Goal: Task Accomplishment & Management: Manage account settings

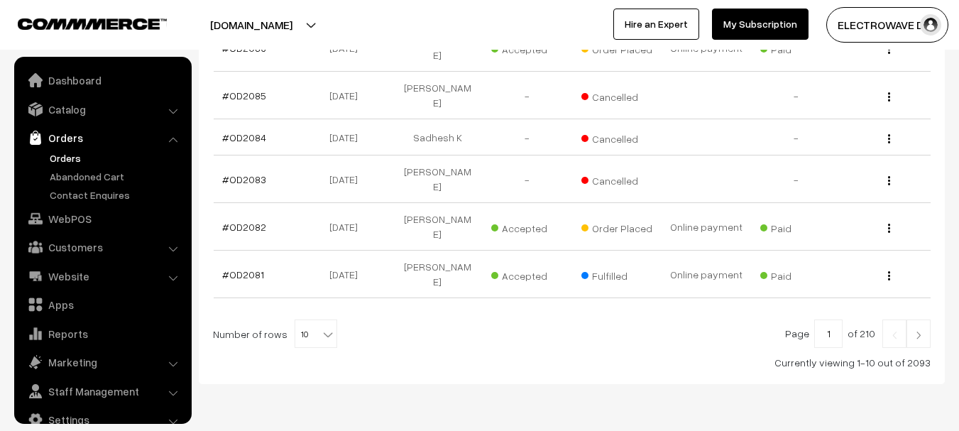
scroll to position [23, 0]
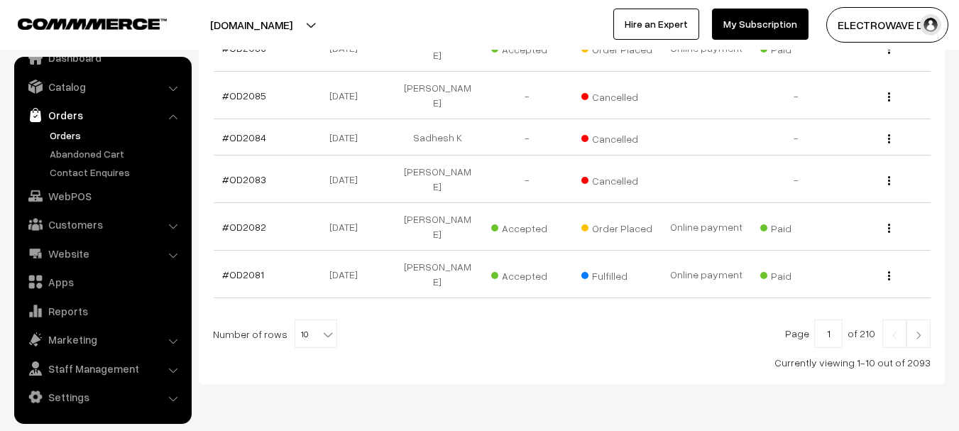
click at [321, 327] on b at bounding box center [328, 334] width 14 height 14
select select "60"
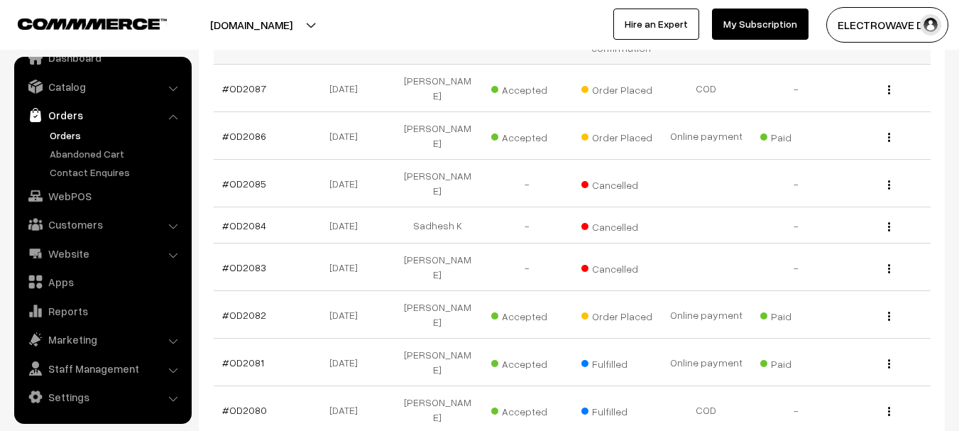
scroll to position [213, 0]
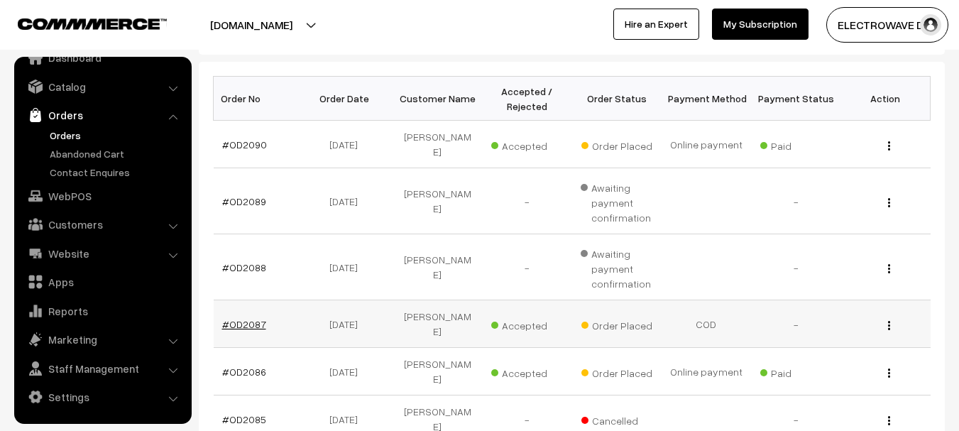
click at [256, 318] on link "#OD2087" at bounding box center [244, 324] width 44 height 12
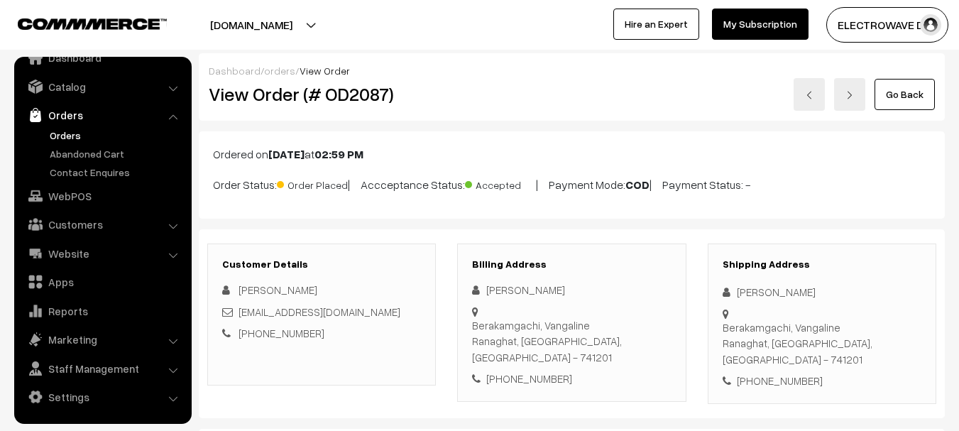
scroll to position [213, 0]
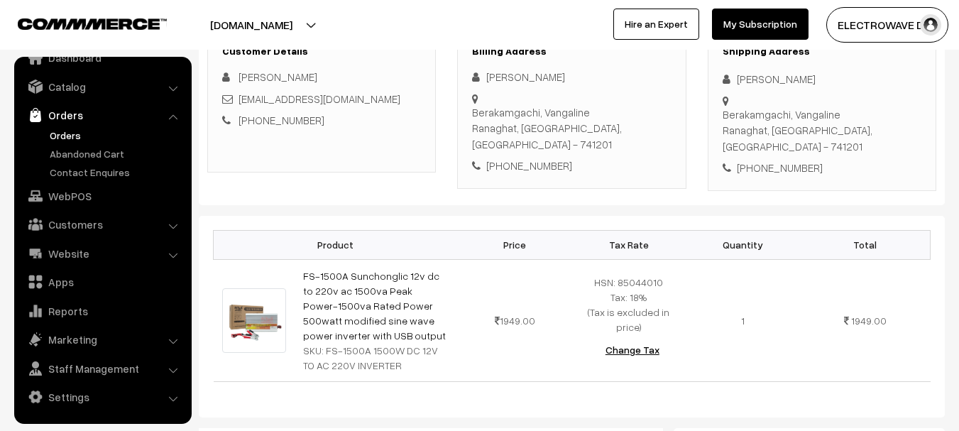
click at [759, 160] on div "+91 9614559834" at bounding box center [822, 168] width 199 height 16
copy div "9614559834"
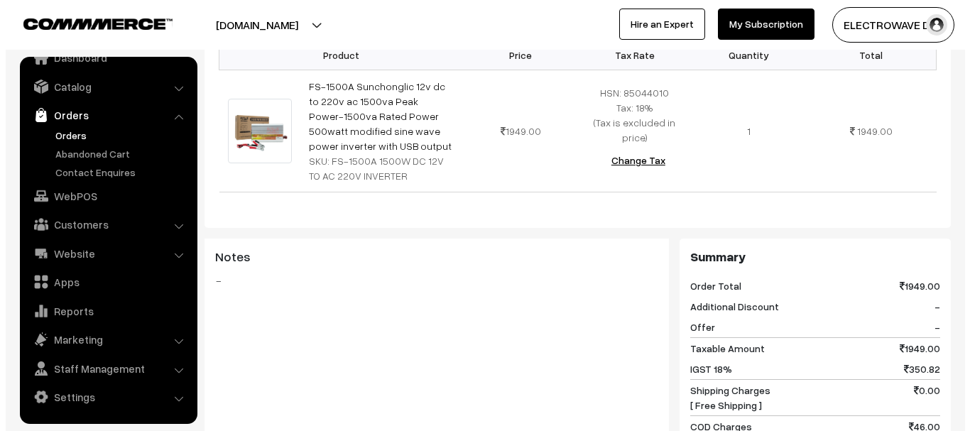
scroll to position [568, 0]
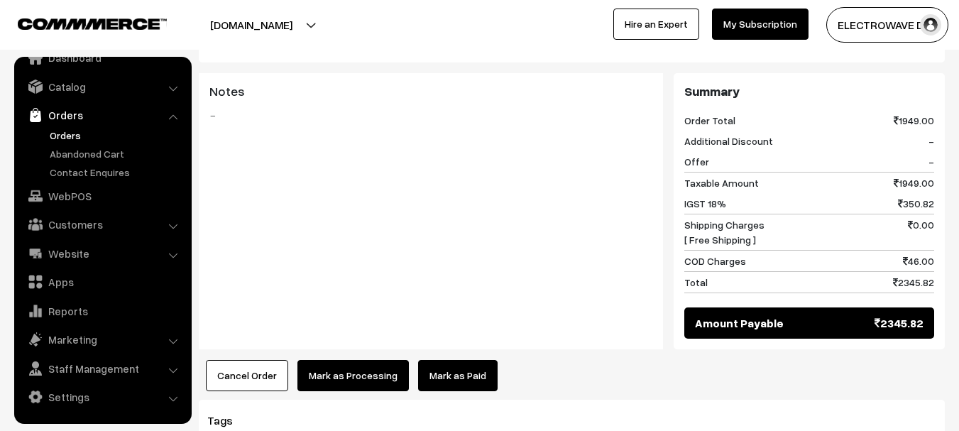
click at [257, 360] on button "Cancel Order" at bounding box center [247, 375] width 82 height 31
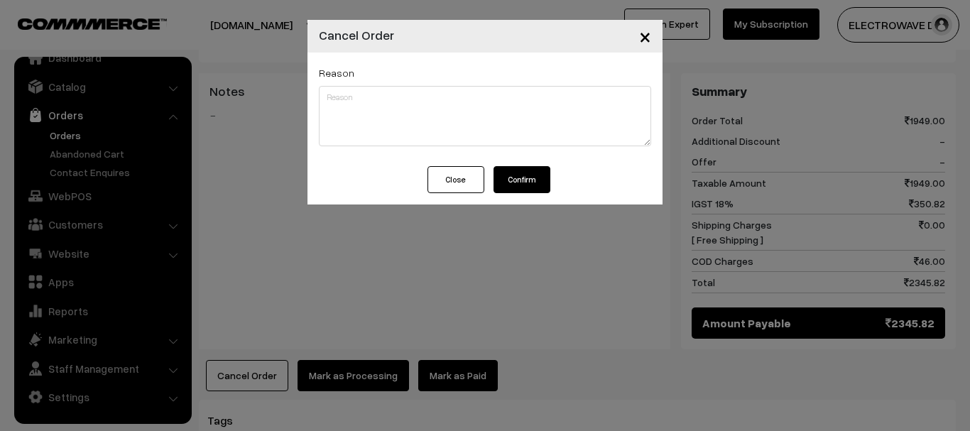
click at [544, 180] on button "Confirm" at bounding box center [521, 179] width 57 height 27
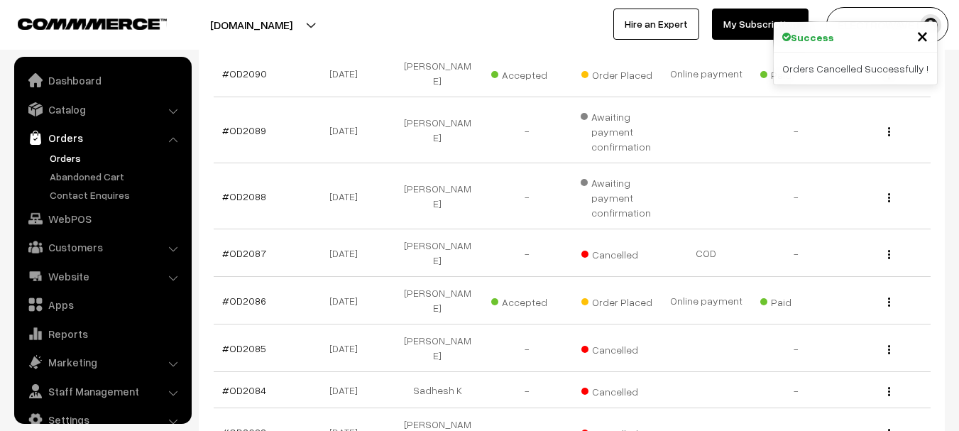
scroll to position [23, 0]
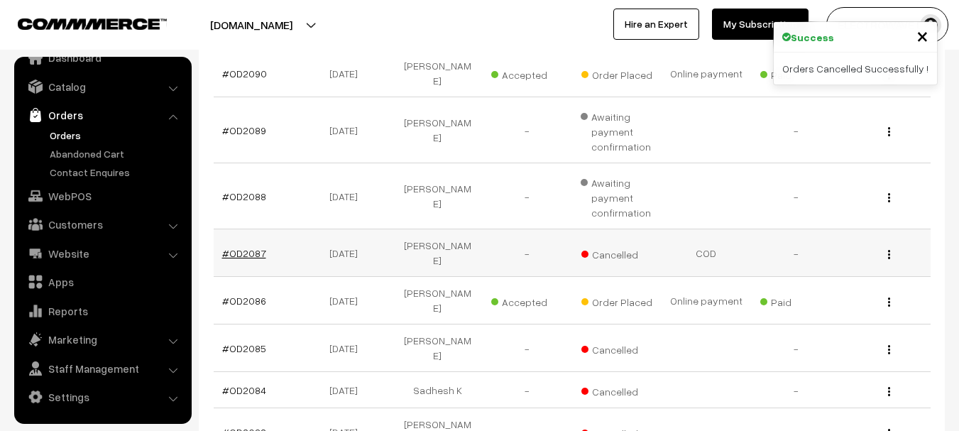
click at [244, 247] on link "#OD2087" at bounding box center [244, 253] width 44 height 12
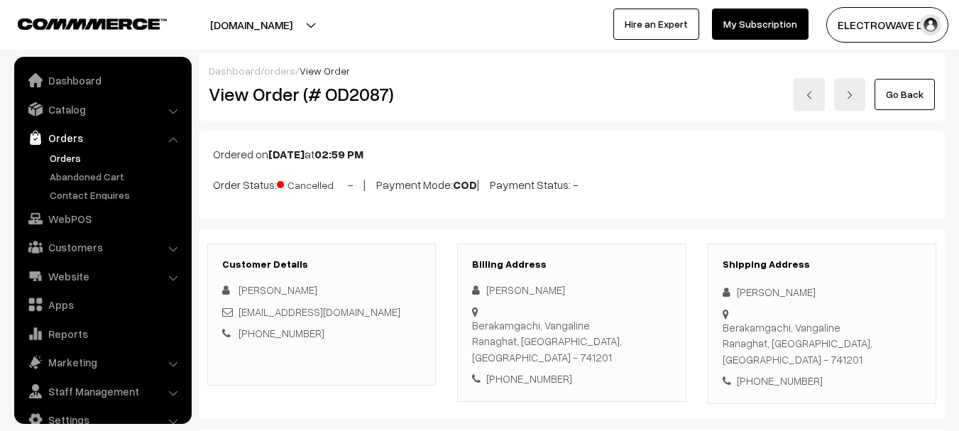
scroll to position [23, 0]
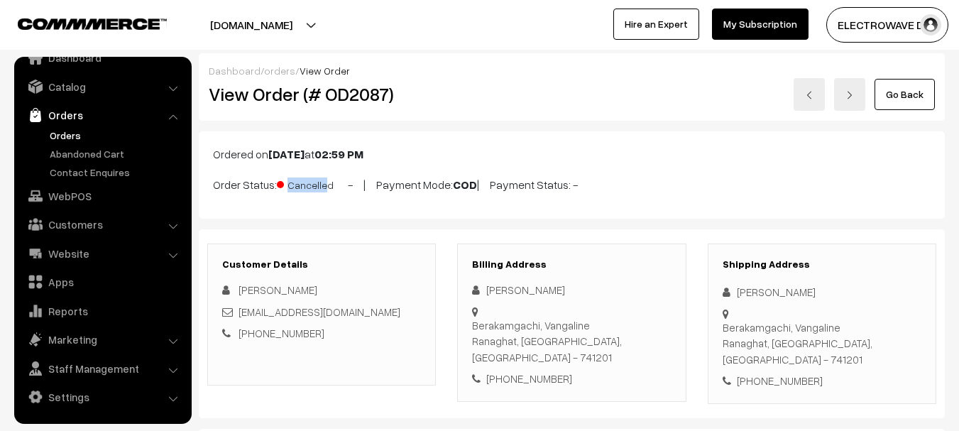
copy p "Order Status: Cancelle"
copy p "Order Status: Cancelled"
drag, startPoint x: 199, startPoint y: 190, endPoint x: 341, endPoint y: 187, distance: 142.0
click at [341, 187] on div "Ordered on [DATE] 02:59 PM Order Status: Cancelled - | Payment Mode: COD | Paym…" at bounding box center [572, 174] width 746 height 87
click at [353, 84] on h2 "View Order (# OD2087)" at bounding box center [323, 94] width 228 height 22
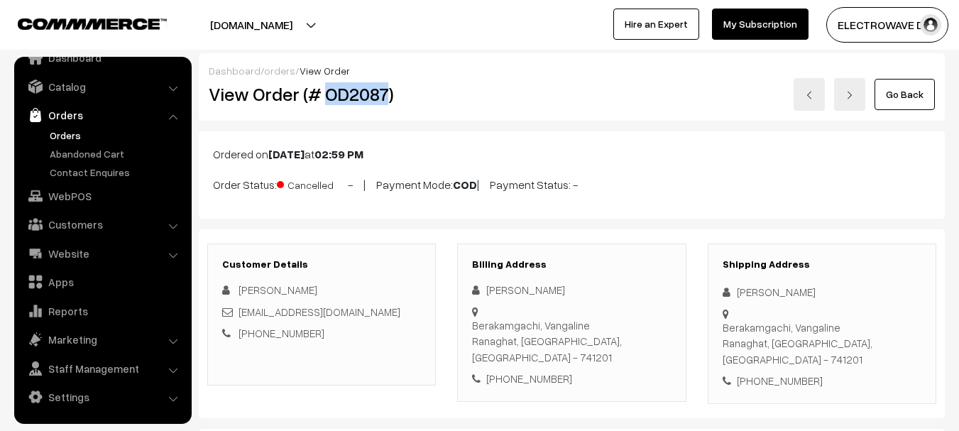
copy h2 "OD2087"
click at [353, 84] on h2 "View Order (# OD2087)" at bounding box center [323, 94] width 228 height 22
click at [69, 134] on link "Orders" at bounding box center [116, 135] width 141 height 15
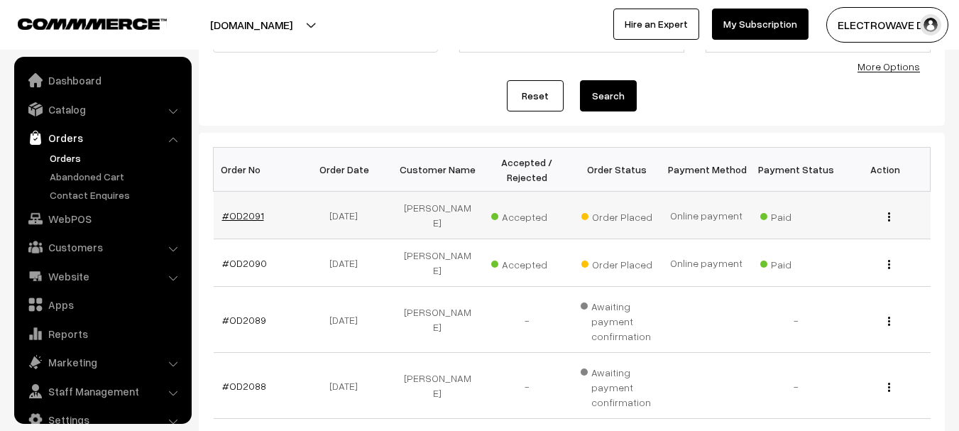
scroll to position [23, 0]
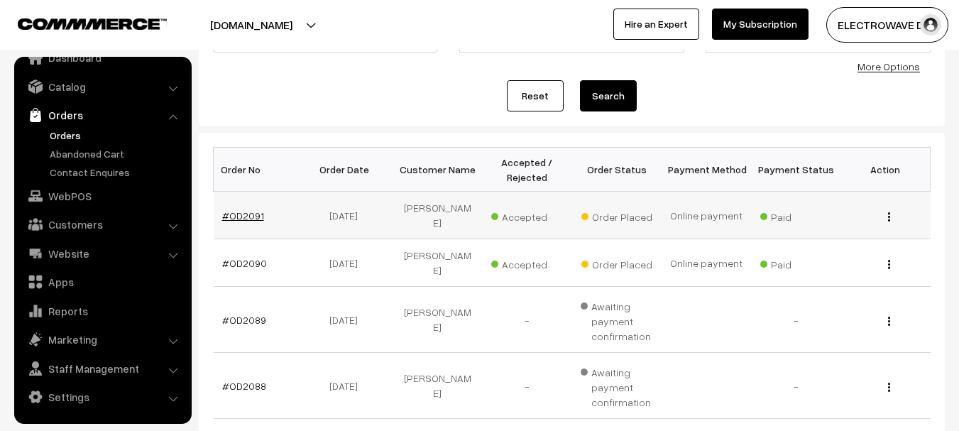
click at [245, 209] on link "#OD2091" at bounding box center [243, 215] width 42 height 12
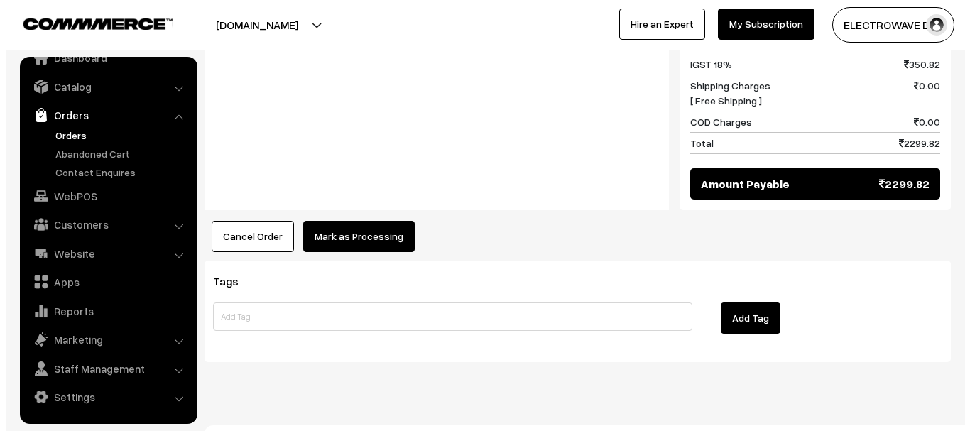
scroll to position [728, 0]
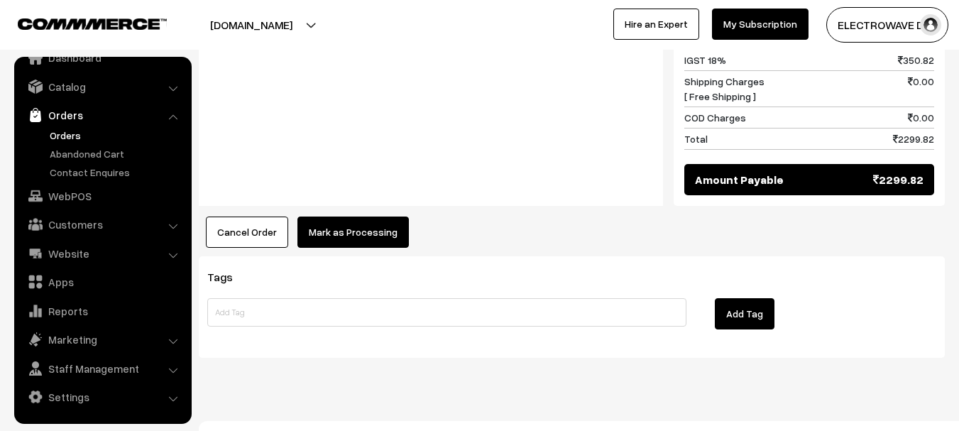
click at [361, 217] on button "Mark as Processing" at bounding box center [352, 232] width 111 height 31
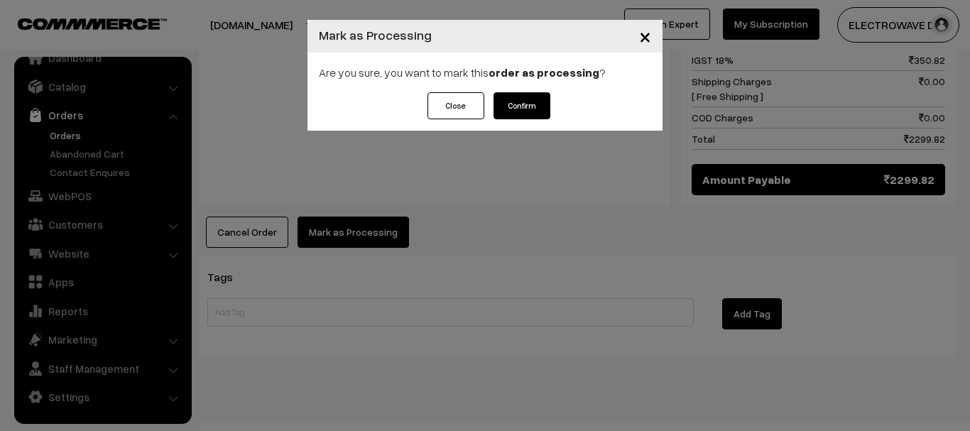
click at [533, 106] on button "Confirm" at bounding box center [521, 105] width 57 height 27
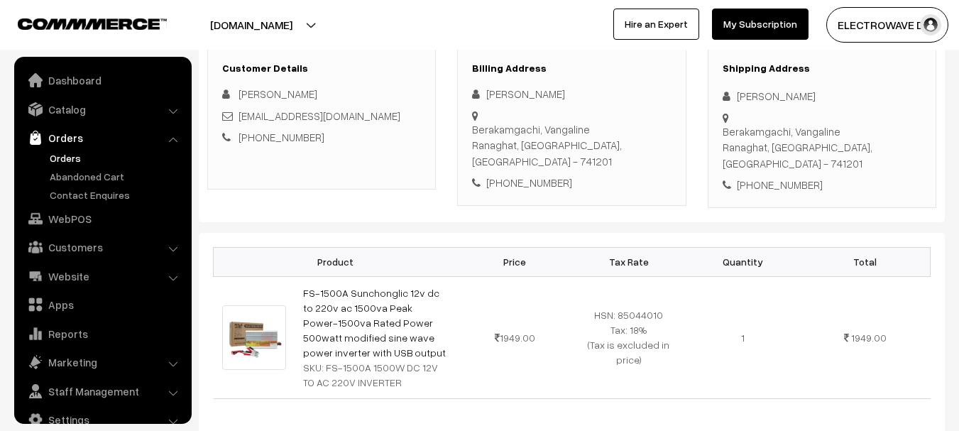
scroll to position [23, 0]
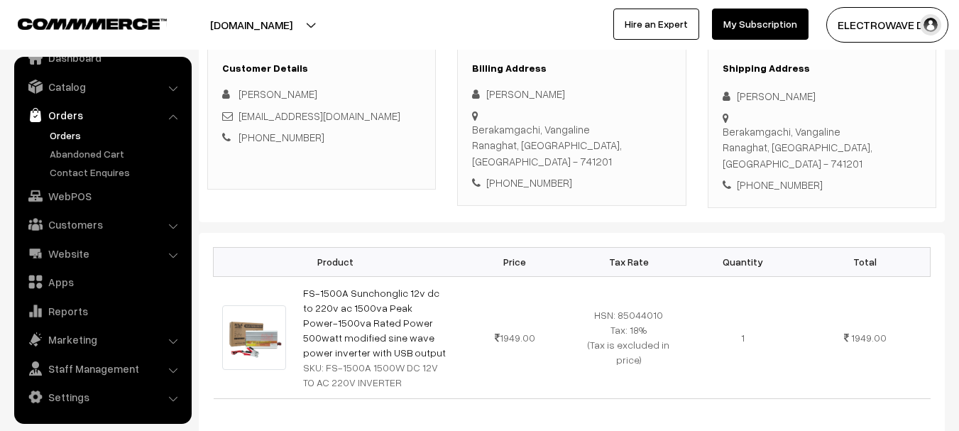
click at [880, 131] on div "Berakamgachi, [PERSON_NAME], [GEOGRAPHIC_DATA], [GEOGRAPHIC_DATA] - 741201" at bounding box center [822, 148] width 199 height 48
copy div "741201"
click at [56, 139] on link "Orders" at bounding box center [116, 135] width 141 height 15
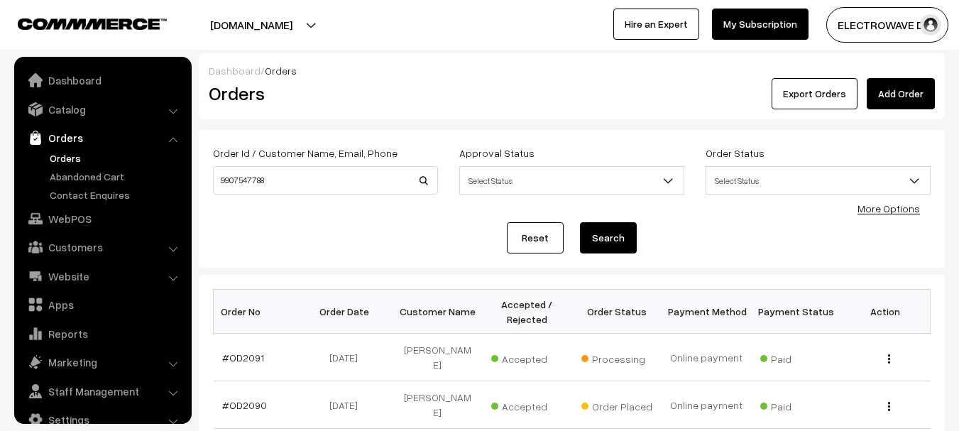
type input "9907547788"
click at [580, 222] on button "Search" at bounding box center [608, 237] width 57 height 31
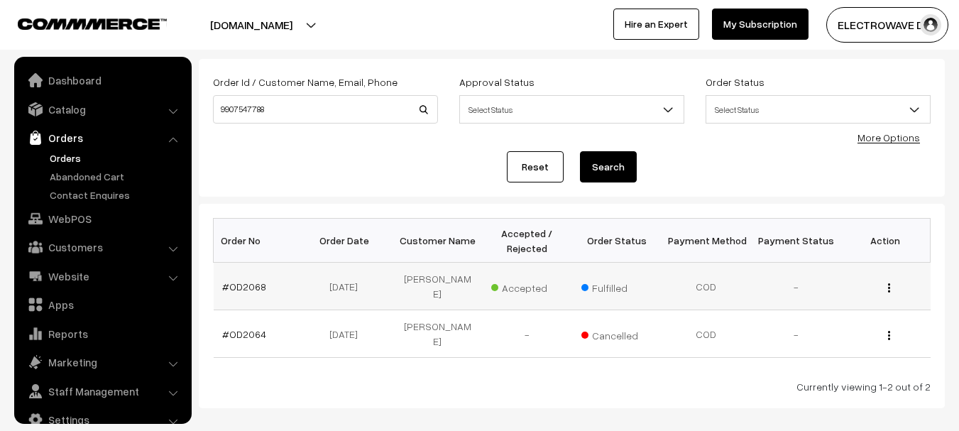
scroll to position [23, 0]
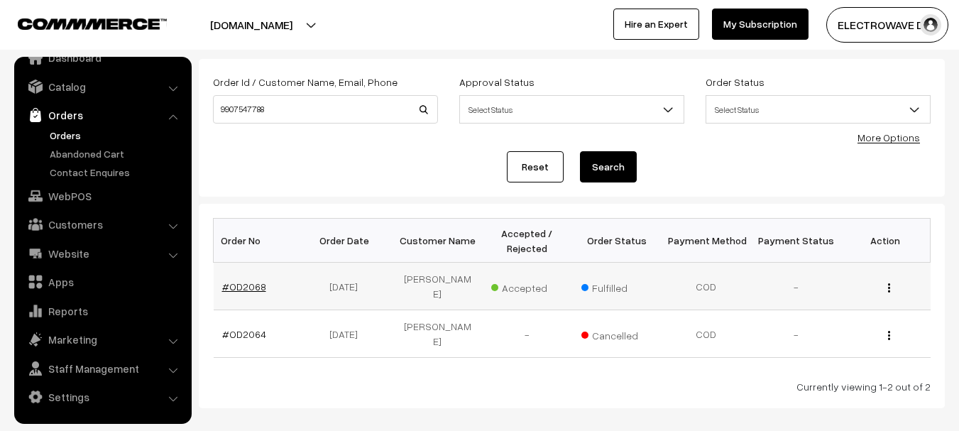
click at [260, 284] on link "#OD2068" at bounding box center [244, 286] width 44 height 12
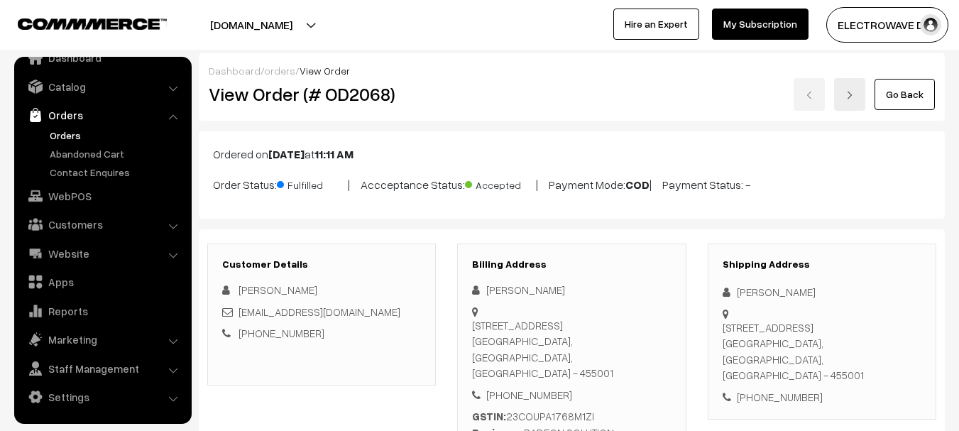
click at [65, 136] on link "Orders" at bounding box center [116, 135] width 141 height 15
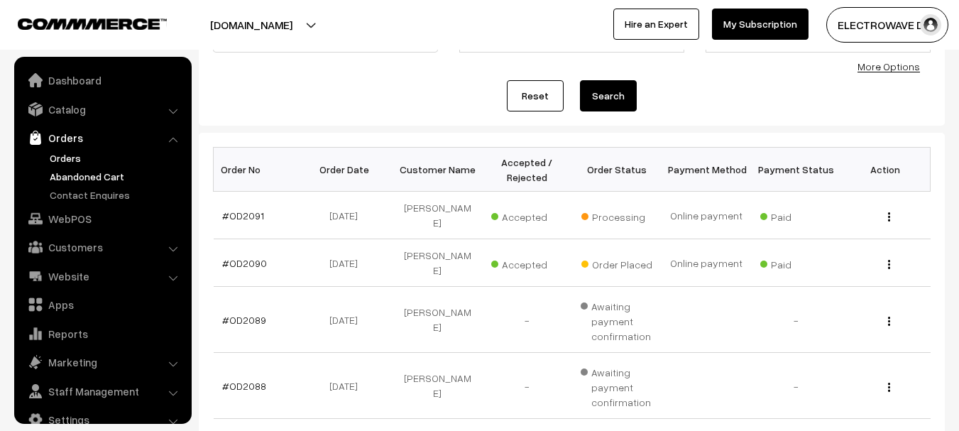
scroll to position [23, 0]
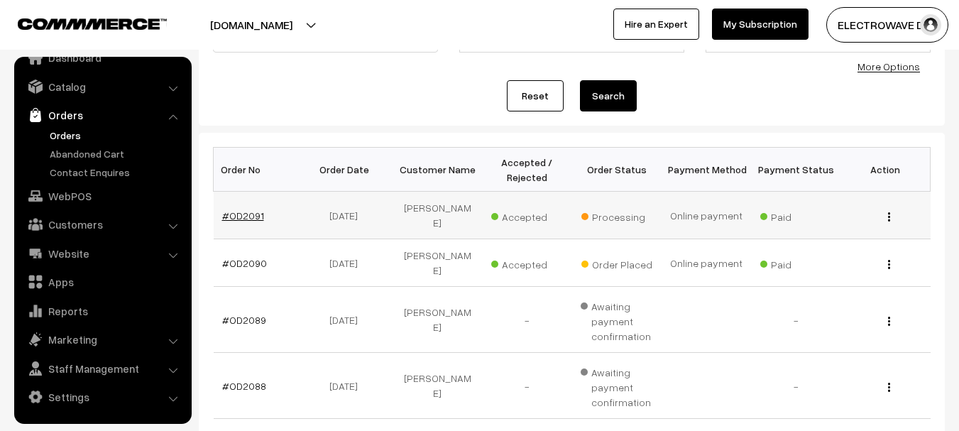
click at [244, 209] on link "#OD2091" at bounding box center [243, 215] width 42 height 12
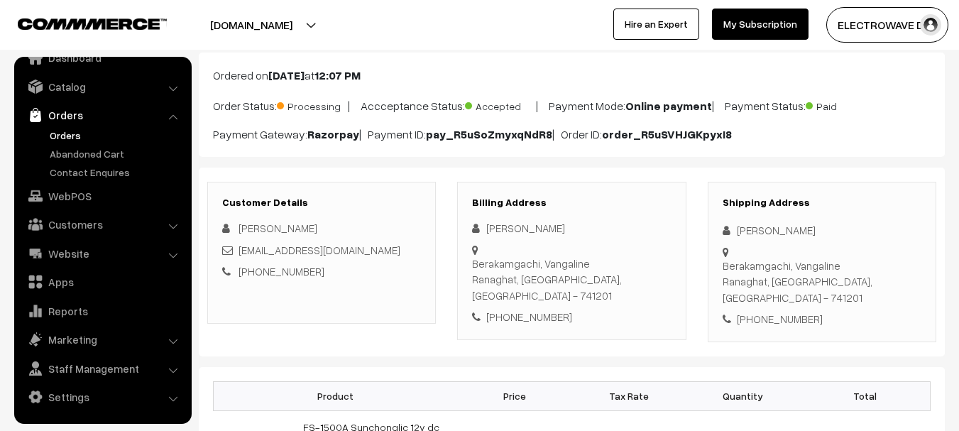
scroll to position [142, 0]
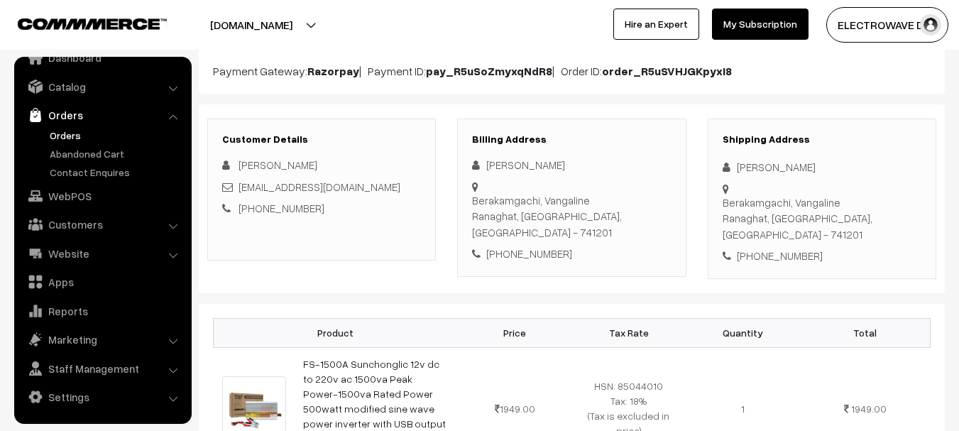
click at [786, 248] on div "[PHONE_NUMBER]" at bounding box center [822, 256] width 199 height 16
copy div "9614559834"
click at [786, 248] on div "[PHONE_NUMBER]" at bounding box center [822, 256] width 199 height 16
click at [769, 248] on div "+91 9614559834" at bounding box center [822, 256] width 199 height 16
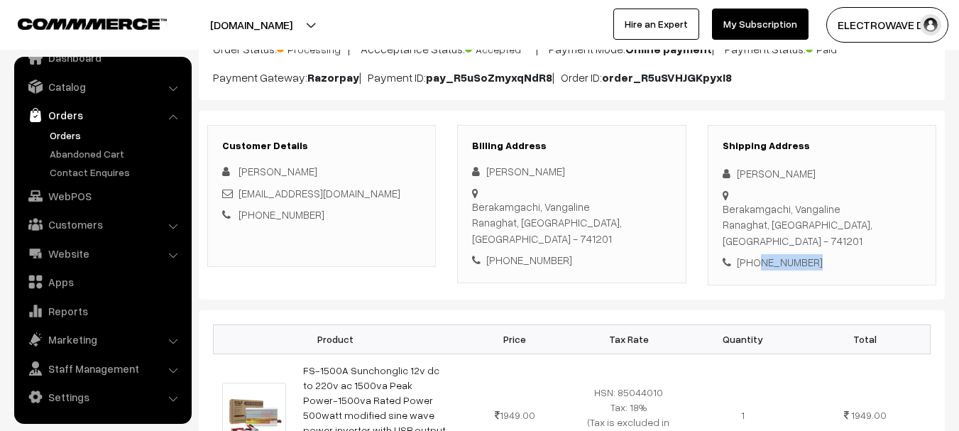
scroll to position [0, 0]
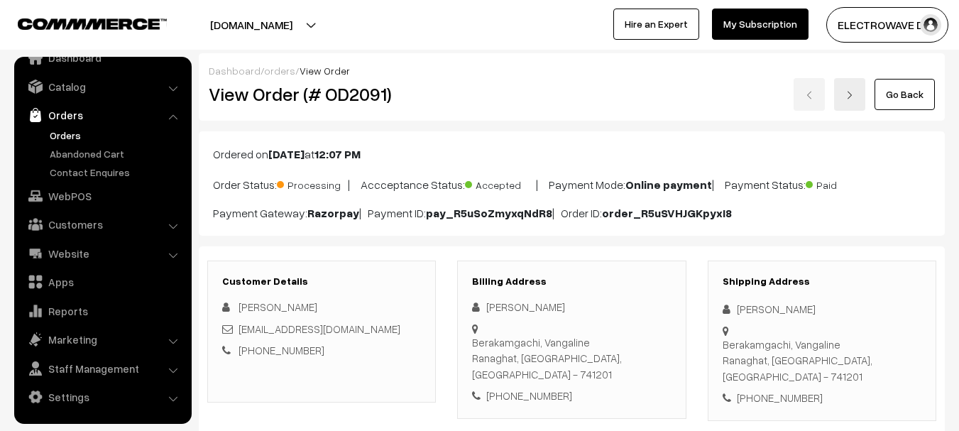
click at [748, 312] on div "Loknath Basak" at bounding box center [822, 309] width 199 height 16
copy div "Loknath"
click at [344, 98] on h2 "View Order (# OD2091)" at bounding box center [323, 94] width 228 height 22
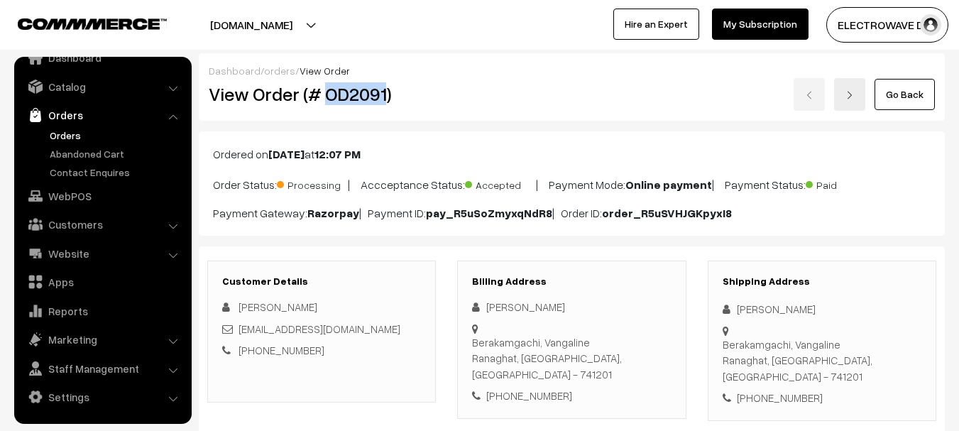
copy h2 "OD2091"
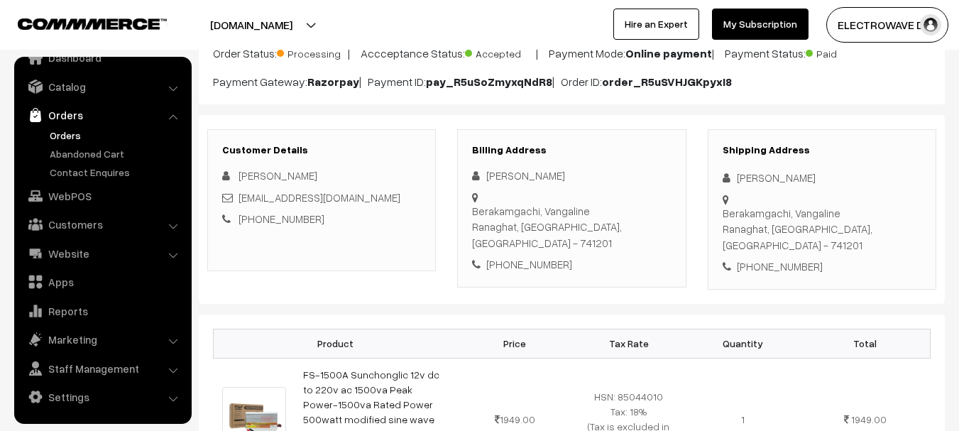
scroll to position [142, 0]
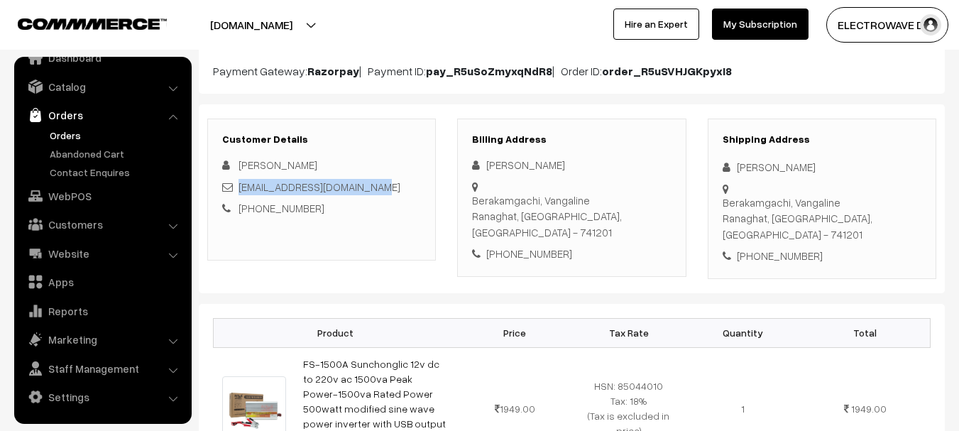
copy link "loknathbasak2015@gmail.com"
drag, startPoint x: 383, startPoint y: 187, endPoint x: 281, endPoint y: 180, distance: 102.5
click at [239, 185] on div "loknathbasak2015@gmail.com" at bounding box center [321, 187] width 199 height 16
click at [757, 170] on div "Loknath Basak" at bounding box center [822, 167] width 199 height 16
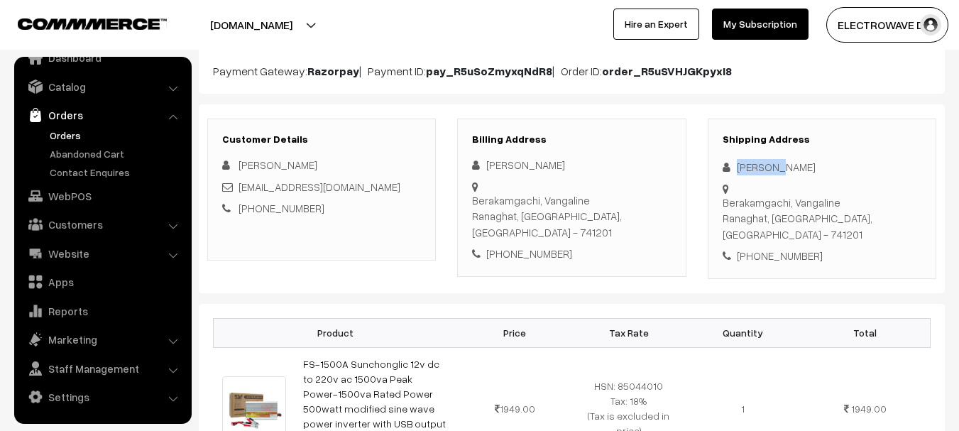
click at [757, 170] on div "Loknath Basak" at bounding box center [822, 167] width 199 height 16
copy div "Loknath"
click at [763, 248] on div "+91 9614559834" at bounding box center [822, 256] width 199 height 16
copy div "9614559834"
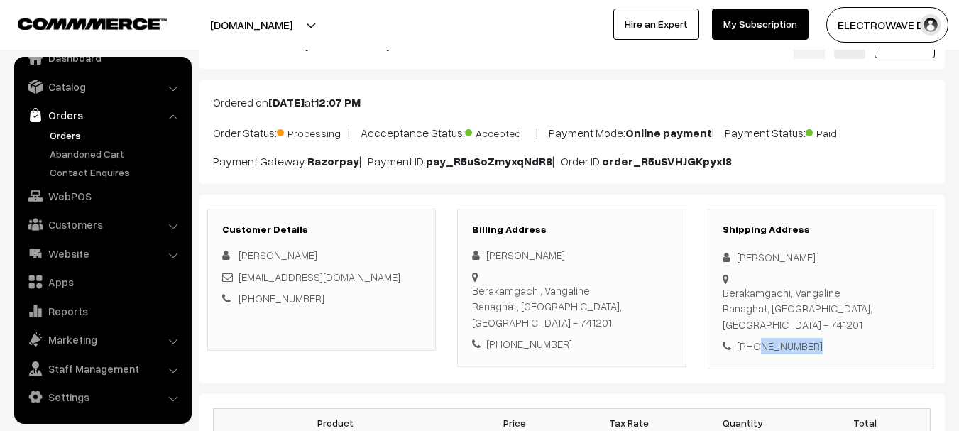
scroll to position [0, 0]
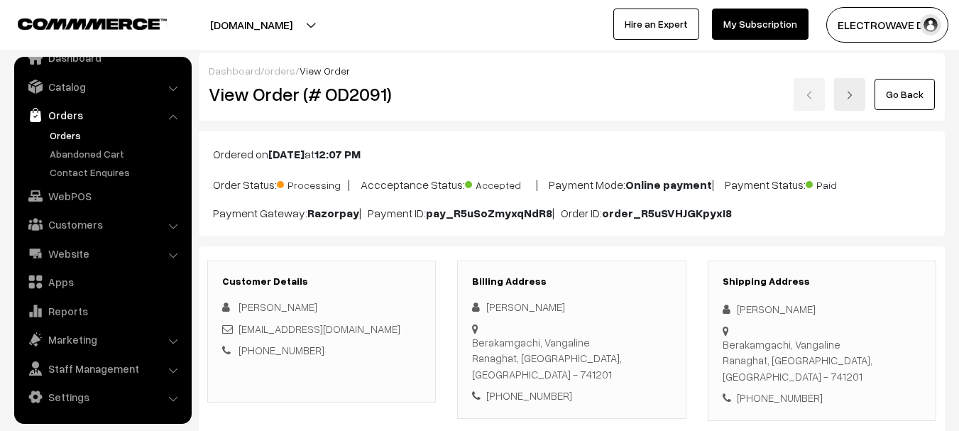
click at [356, 81] on div "View Order (# OD2091)" at bounding box center [322, 94] width 249 height 33
copy h2 "OD2091"
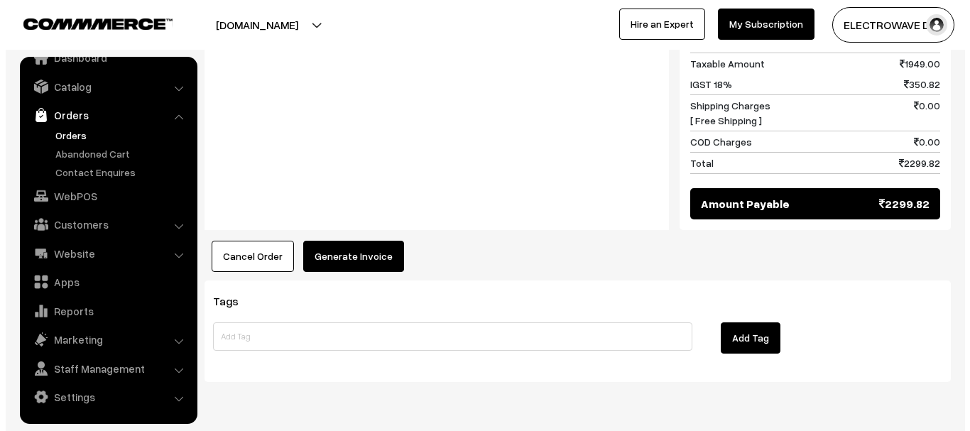
scroll to position [710, 0]
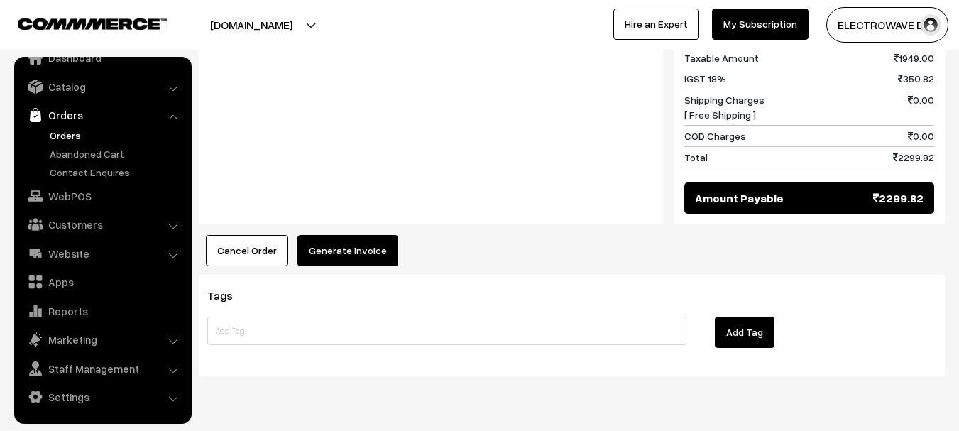
click at [339, 235] on button "Generate Invoice" at bounding box center [347, 250] width 101 height 31
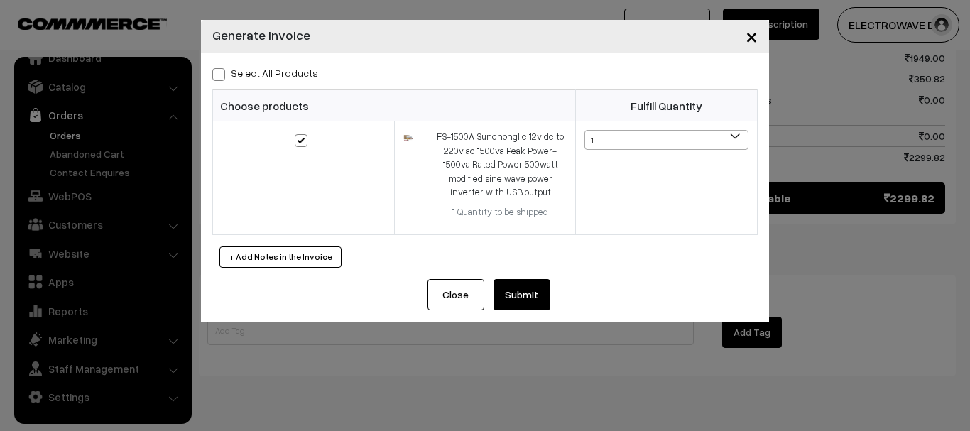
click at [533, 292] on button "Submit" at bounding box center [521, 294] width 57 height 31
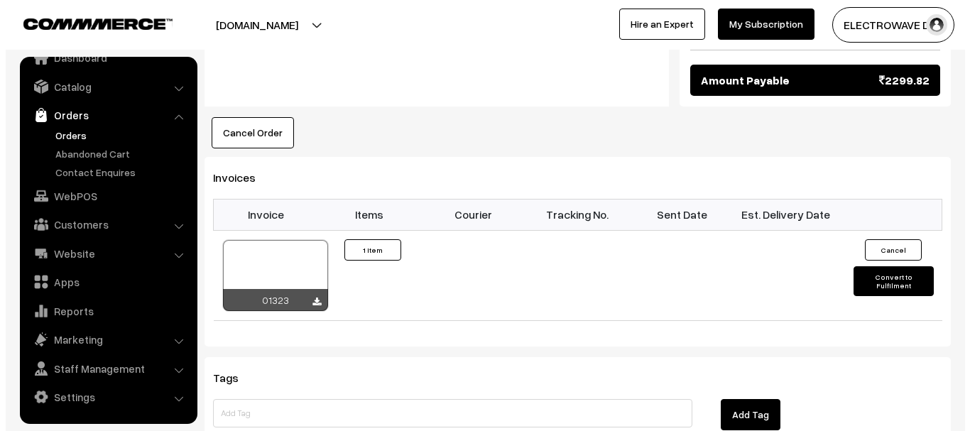
scroll to position [852, 0]
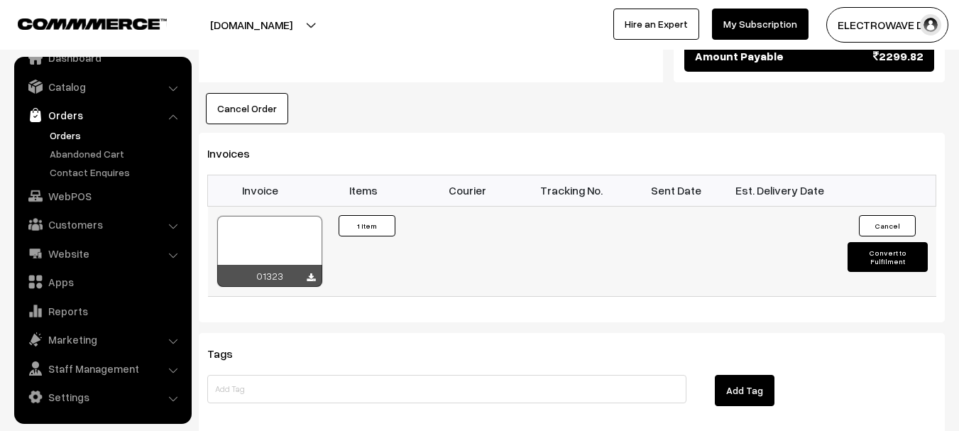
click at [886, 246] on td "Cancel Convert to Fulfilment" at bounding box center [884, 251] width 104 height 90
click at [886, 242] on button "Convert to Fulfilment" at bounding box center [888, 257] width 80 height 30
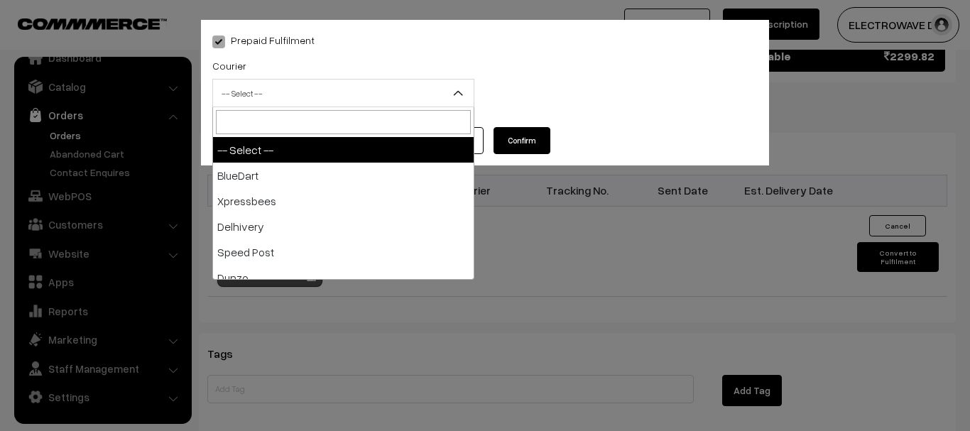
click at [302, 97] on span "-- Select --" at bounding box center [343, 93] width 261 height 25
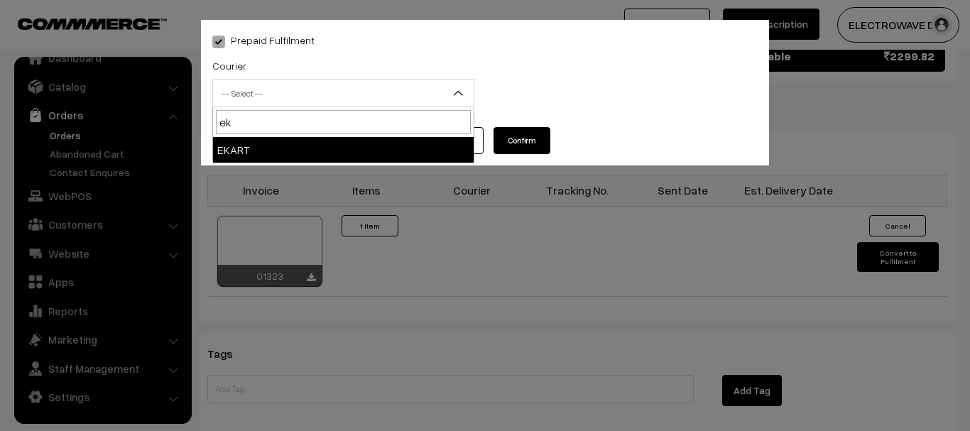
type input "ek"
select select "9"
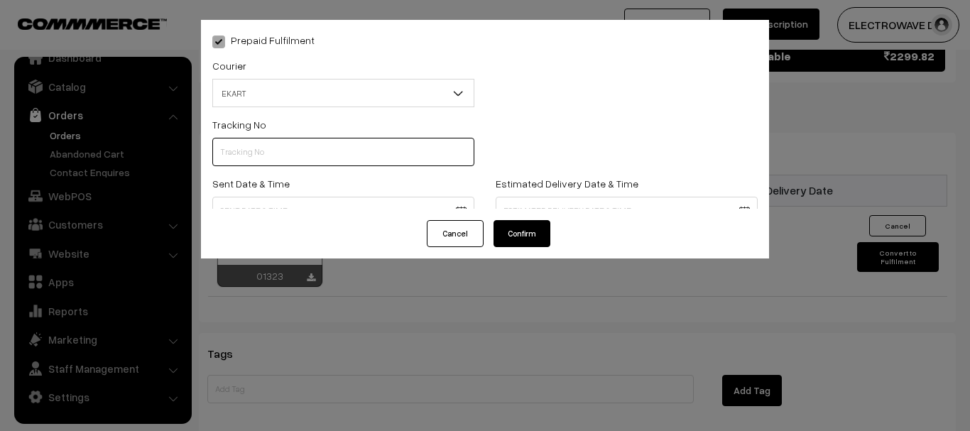
click at [290, 149] on input "text" at bounding box center [343, 152] width 262 height 28
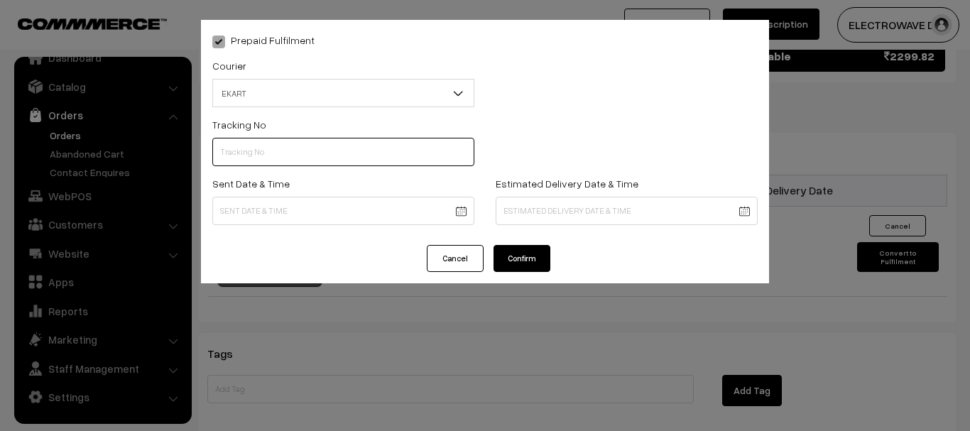
paste input "SOSP1000506992"
type input "SOSP1000506992"
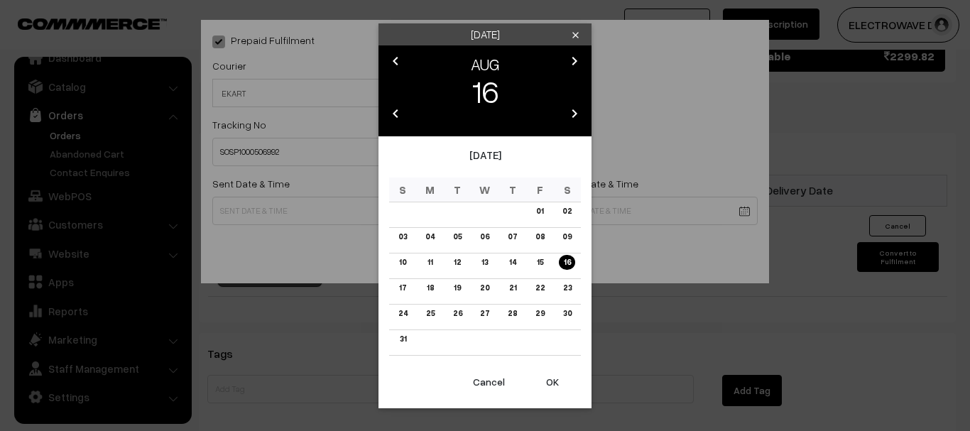
click at [547, 392] on button "OK" at bounding box center [552, 381] width 57 height 31
click at [547, 391] on button "OK" at bounding box center [552, 381] width 57 height 31
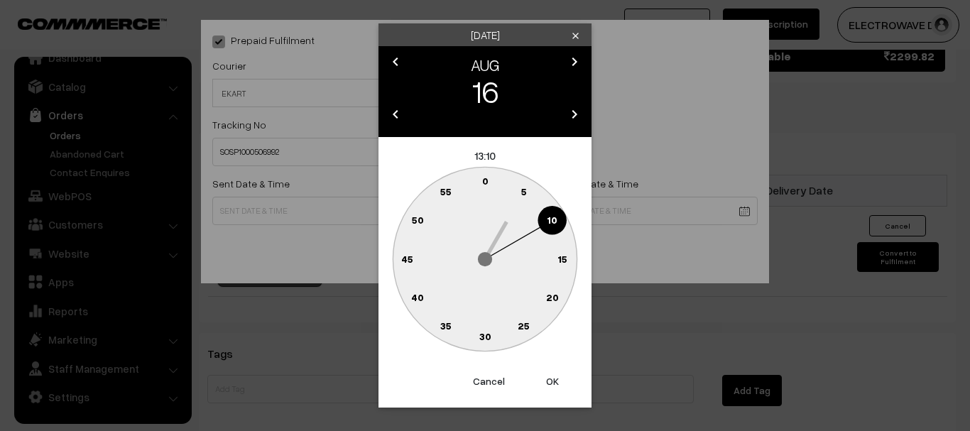
click at [547, 391] on button "OK" at bounding box center [552, 381] width 57 height 31
type input "16-08-2025 13:10"
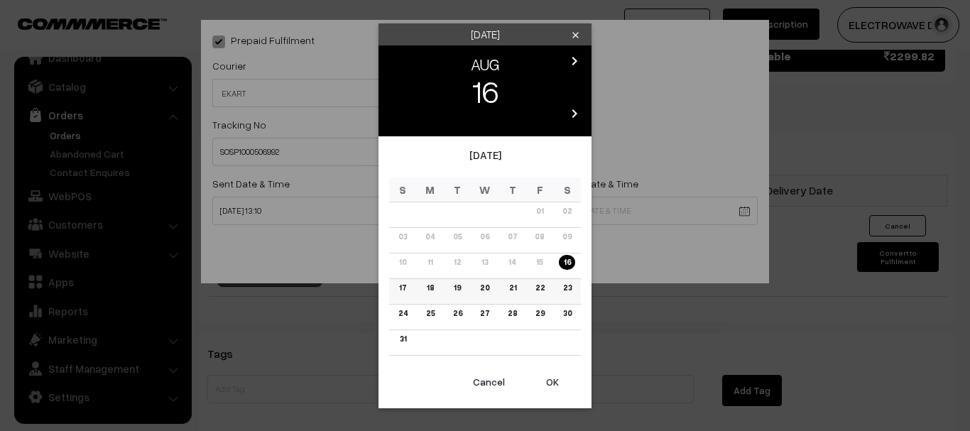
click at [457, 290] on link "19" at bounding box center [457, 287] width 16 height 15
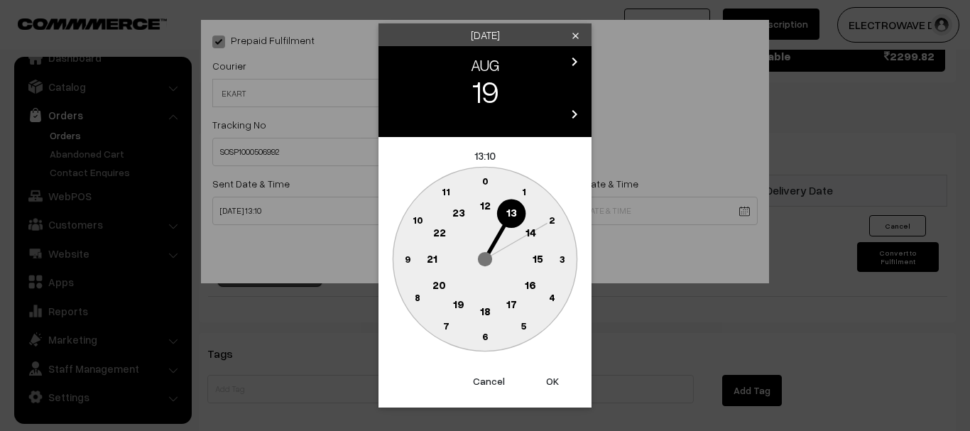
click at [488, 285] on circle at bounding box center [485, 259] width 184 height 184
click at [551, 383] on button "OK" at bounding box center [552, 381] width 57 height 31
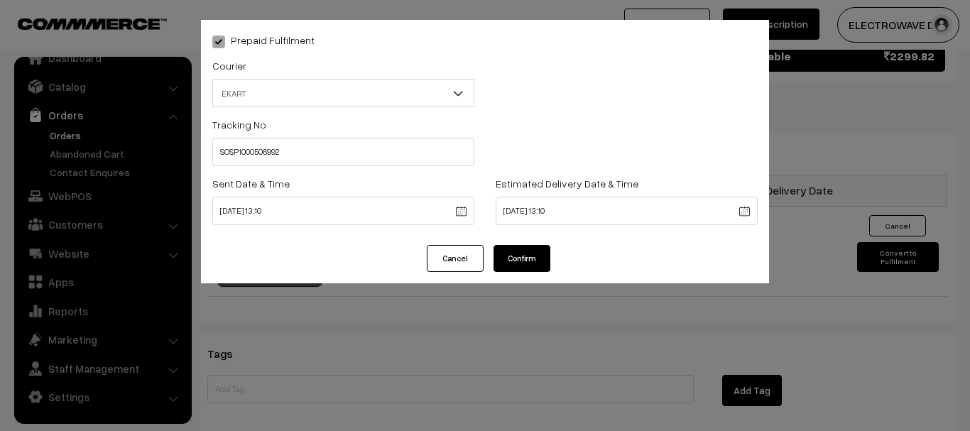
click at [550, 383] on div "Prepaid Fulfilment Courier -- Select -- BlueDart Xpressbees Delhivery Speed Pos…" at bounding box center [485, 215] width 970 height 431
click at [527, 231] on div "Prepaid Fulfilment Courier -- Select -- BlueDart Xpressbees Delhivery Speed Pos…" at bounding box center [485, 132] width 568 height 225
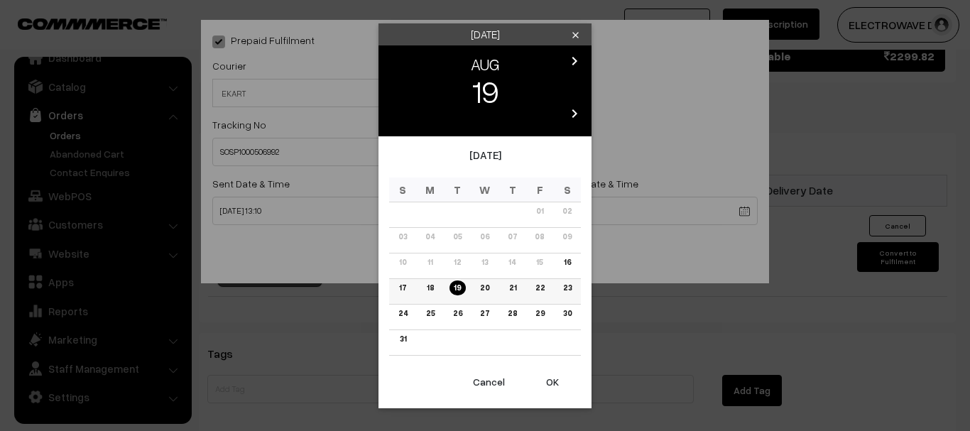
click at [492, 288] on link "20" at bounding box center [485, 287] width 18 height 15
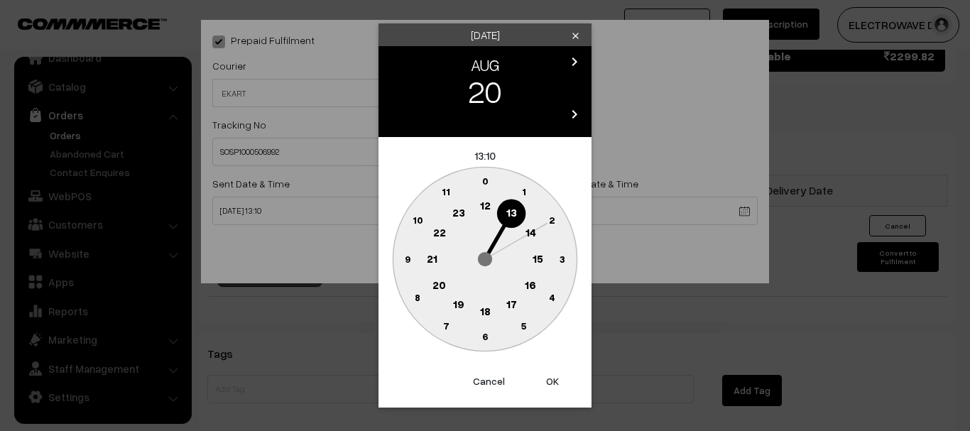
click at [542, 373] on button "OK" at bounding box center [552, 381] width 57 height 31
type input "20-08-2025 13:10"
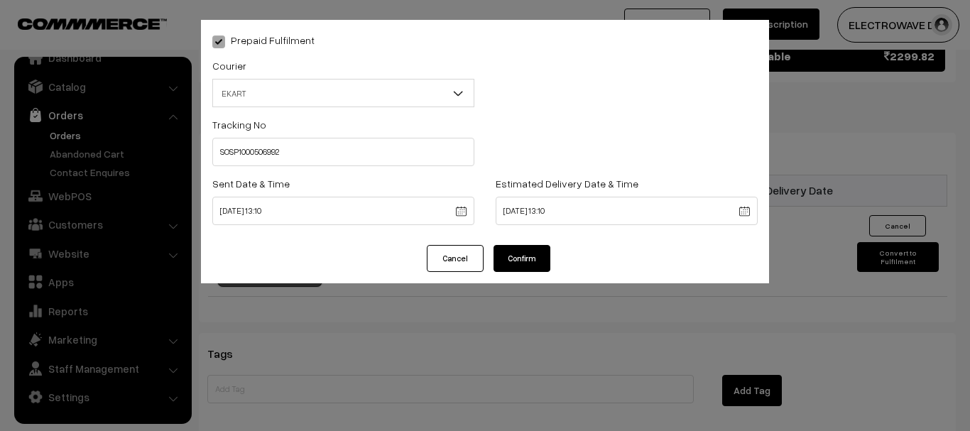
click at [525, 245] on button "Confirm" at bounding box center [521, 258] width 57 height 27
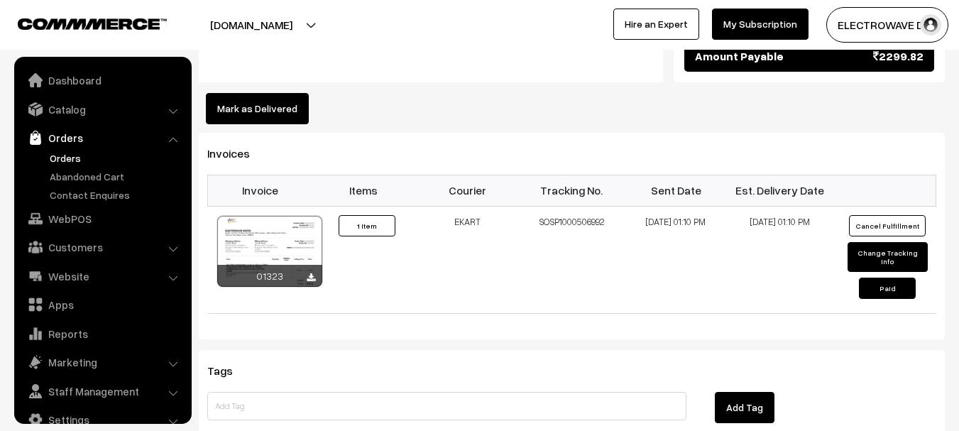
click at [65, 158] on link "Orders" at bounding box center [116, 158] width 141 height 15
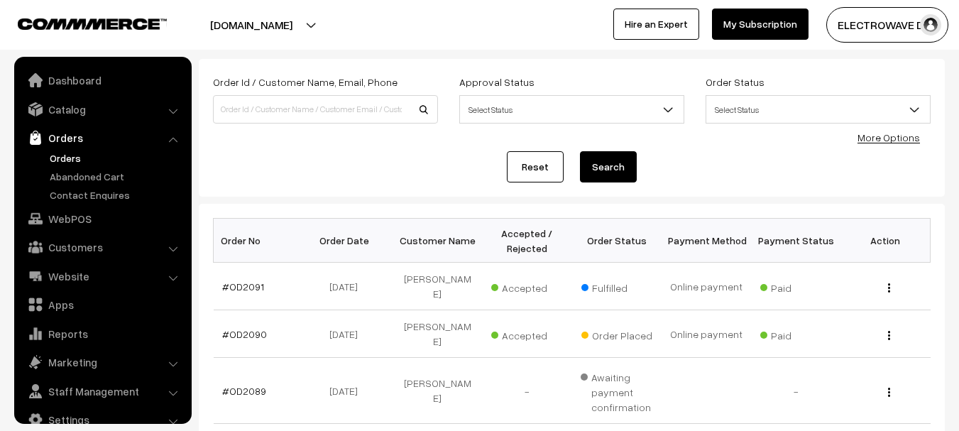
scroll to position [23, 0]
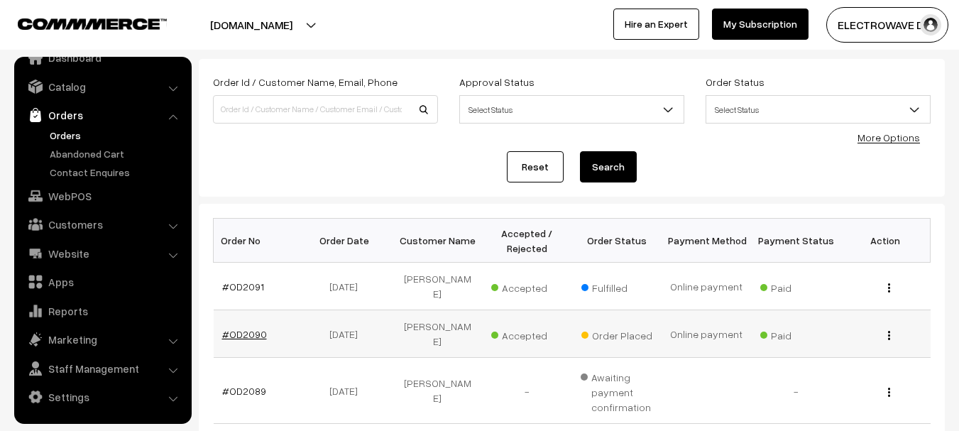
click at [234, 328] on link "#OD2090" at bounding box center [244, 334] width 45 height 12
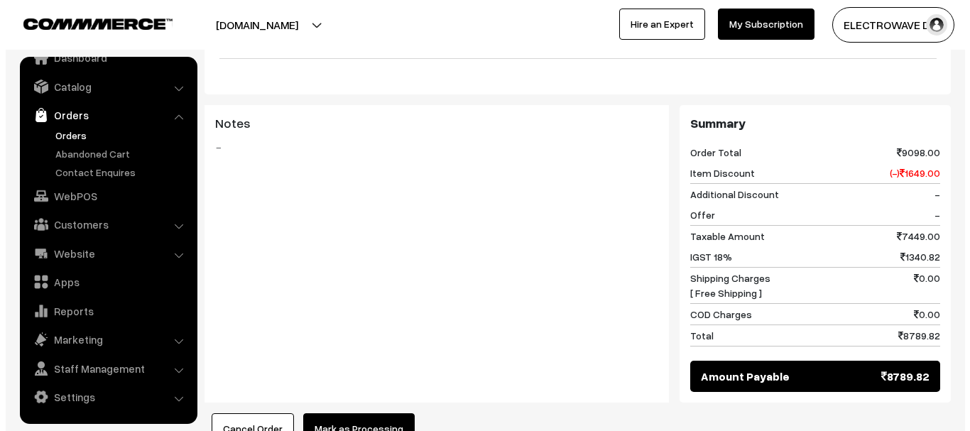
scroll to position [781, 0]
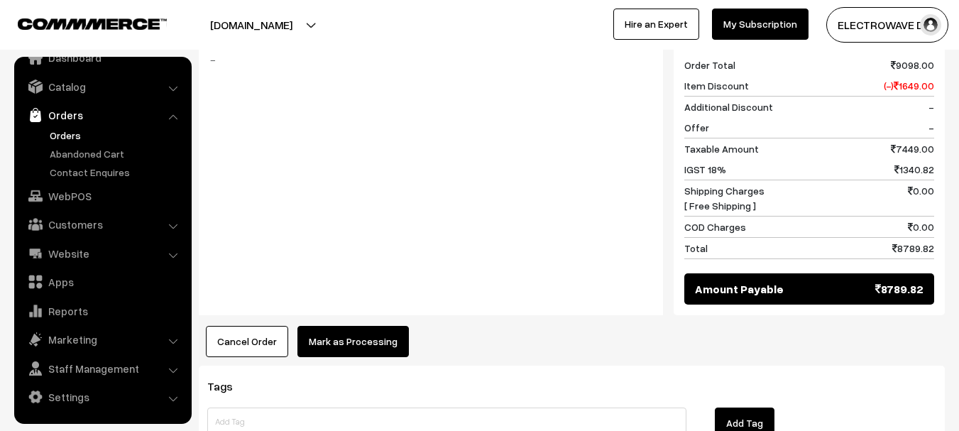
click at [381, 326] on button "Mark as Processing" at bounding box center [352, 341] width 111 height 31
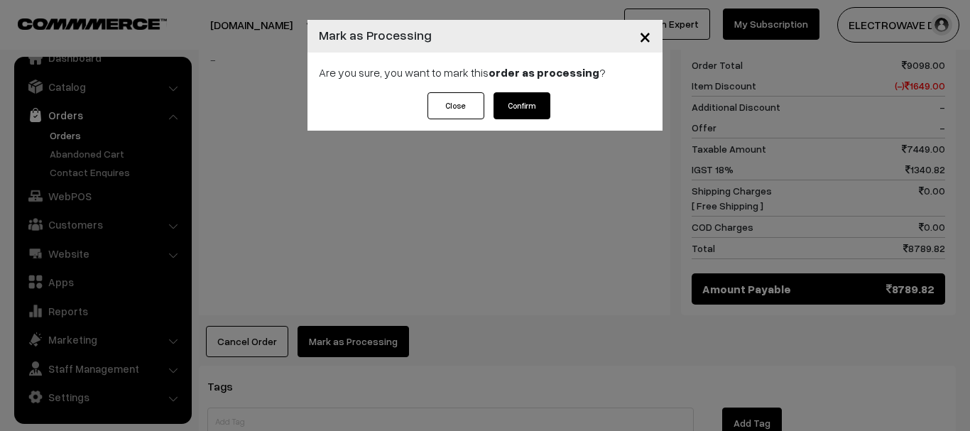
click at [520, 104] on button "Confirm" at bounding box center [521, 105] width 57 height 27
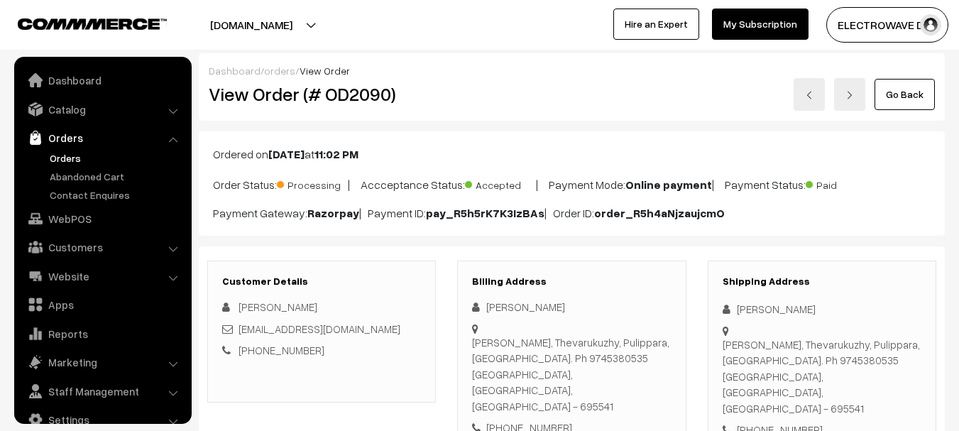
scroll to position [733, 0]
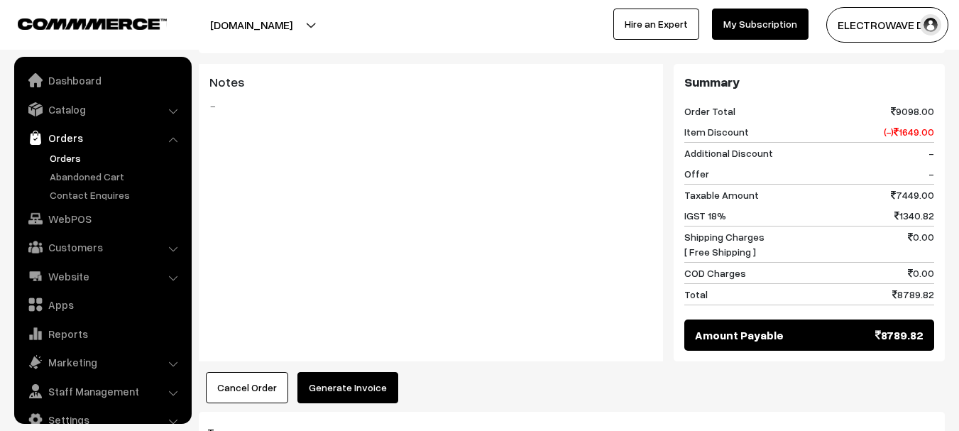
click at [349, 372] on button "Generate Invoice" at bounding box center [347, 387] width 101 height 31
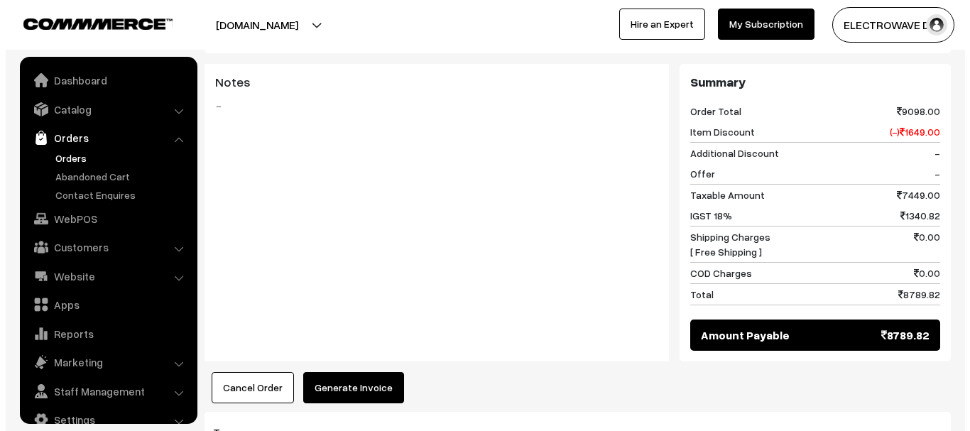
scroll to position [23, 0]
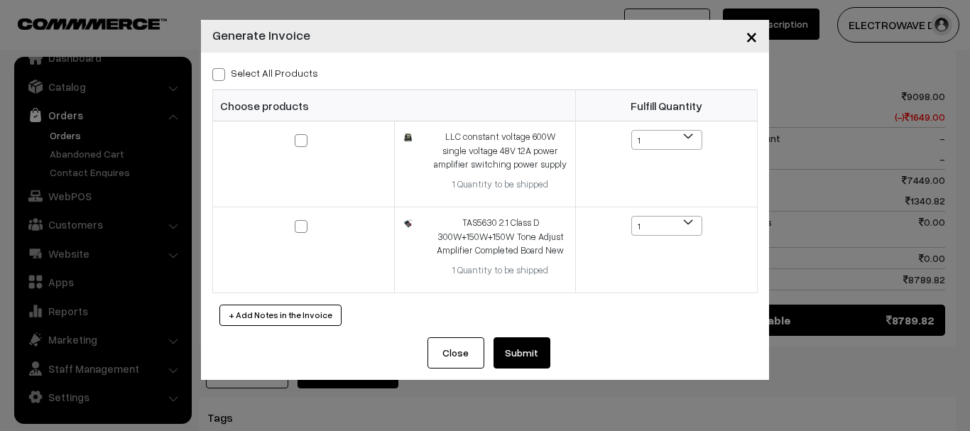
click at [219, 77] on span at bounding box center [218, 74] width 13 height 13
click at [219, 77] on input "Select All Products" at bounding box center [216, 71] width 9 height 9
checkbox input "true"
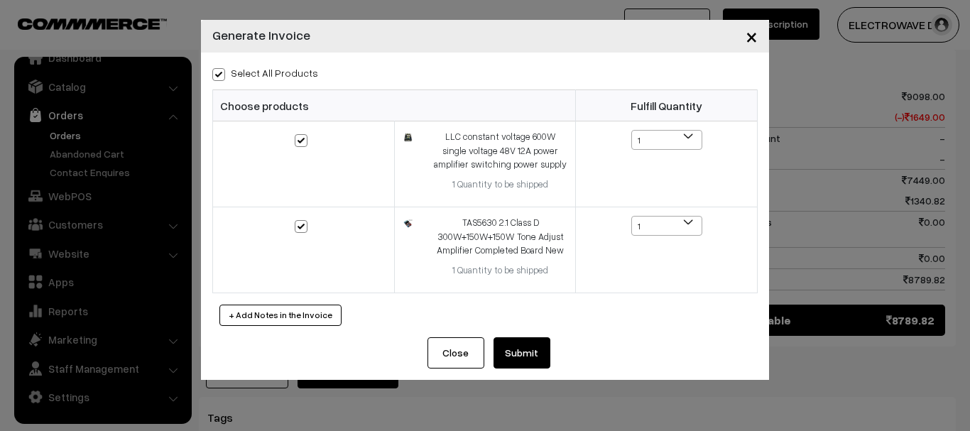
click at [529, 356] on button "Submit" at bounding box center [521, 352] width 57 height 31
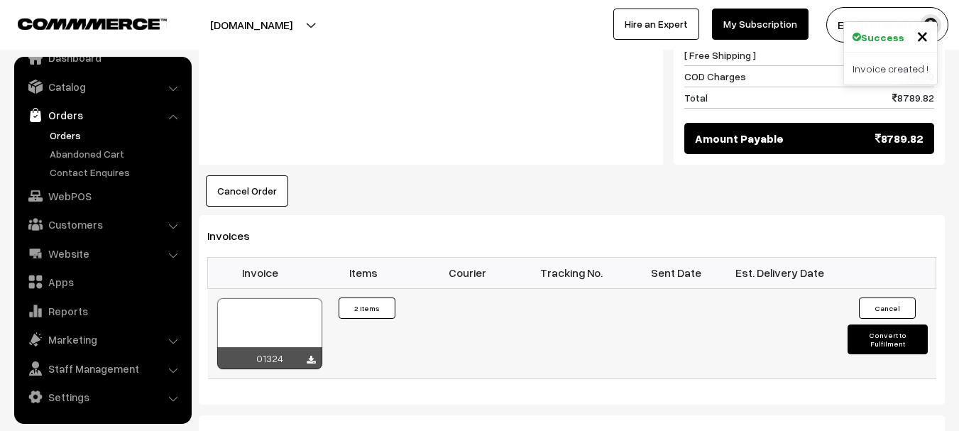
scroll to position [946, 0]
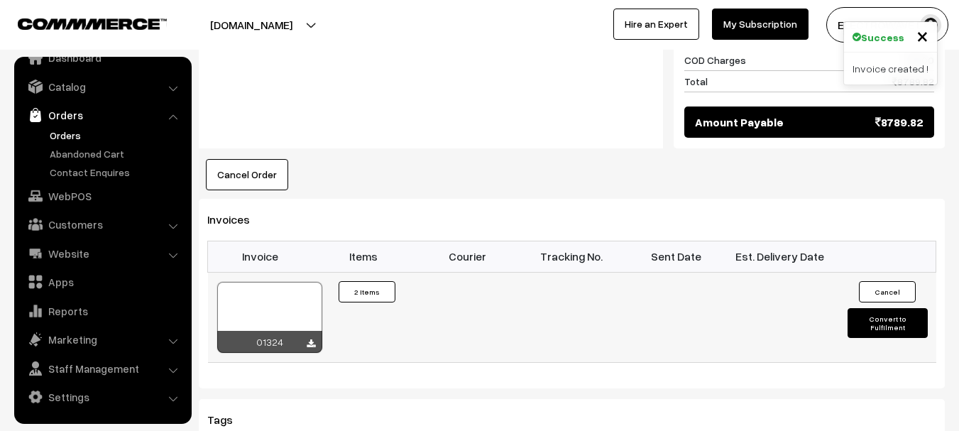
click at [261, 282] on div at bounding box center [269, 317] width 105 height 71
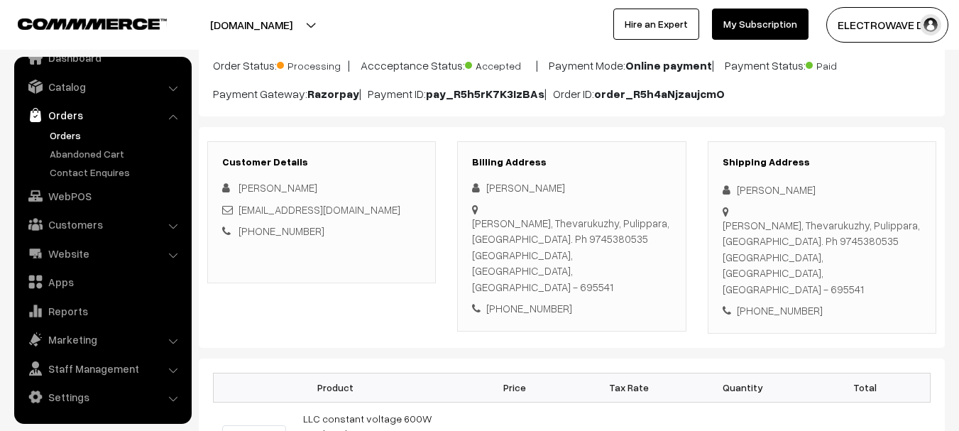
scroll to position [94, 0]
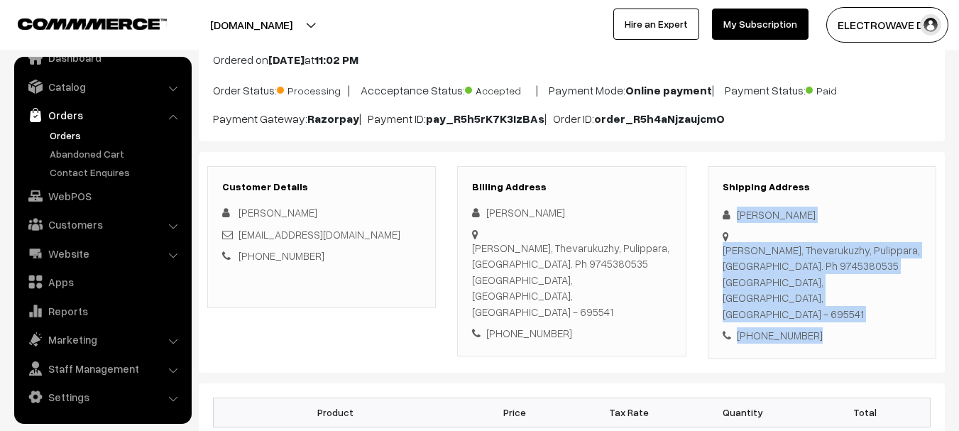
copy div "Anish Andrews Thottathil Mattom, Thevarukuzhy, Pulippara, Nedumangadu. Ph 97453…"
drag, startPoint x: 819, startPoint y: 293, endPoint x: 879, endPoint y: 339, distance: 75.4
click at [879, 339] on div "Customer Details Anish Andrews anishonmobile@gmail.com +91 9446567926 Billing A…" at bounding box center [572, 262] width 746 height 221
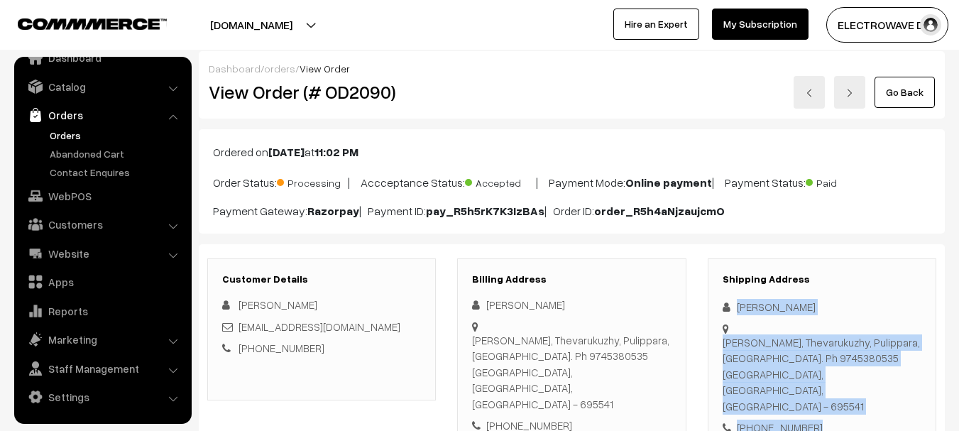
scroll to position [0, 0]
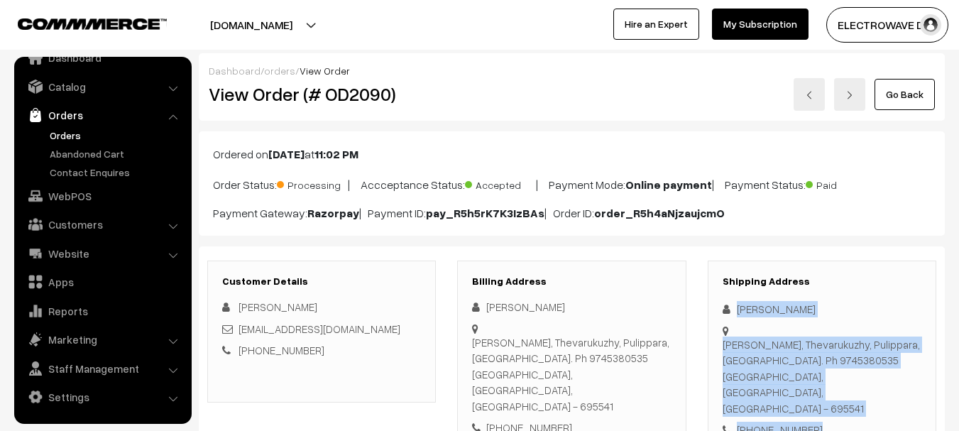
click at [848, 99] on link at bounding box center [849, 94] width 31 height 33
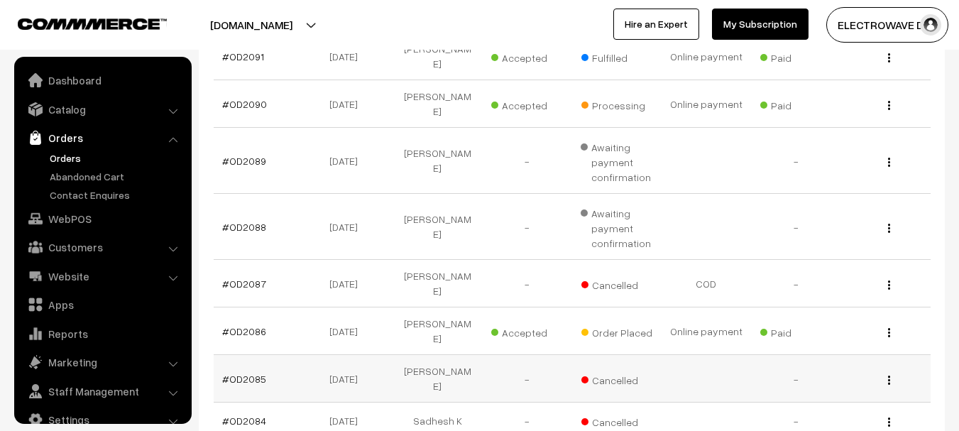
scroll to position [23, 0]
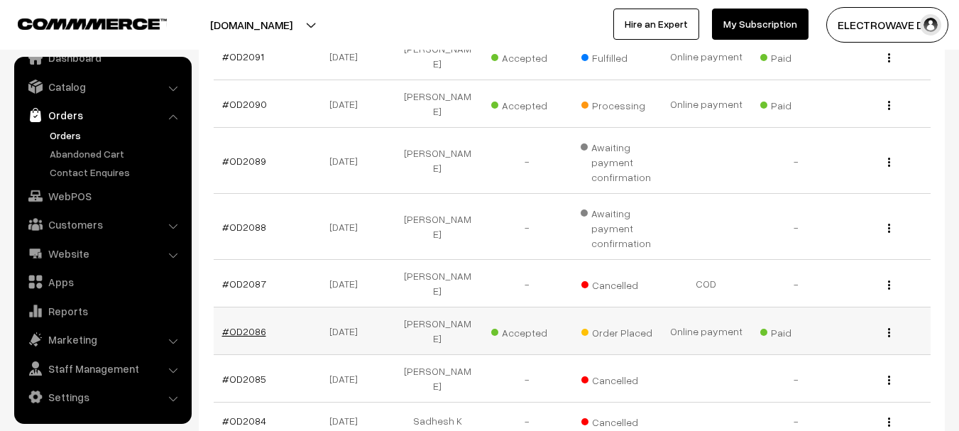
click at [246, 325] on link "#OD2086" at bounding box center [244, 331] width 44 height 12
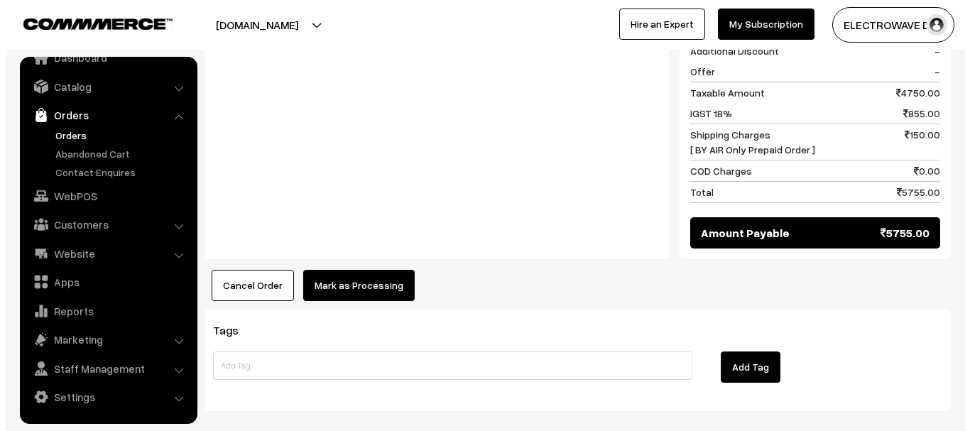
scroll to position [765, 0]
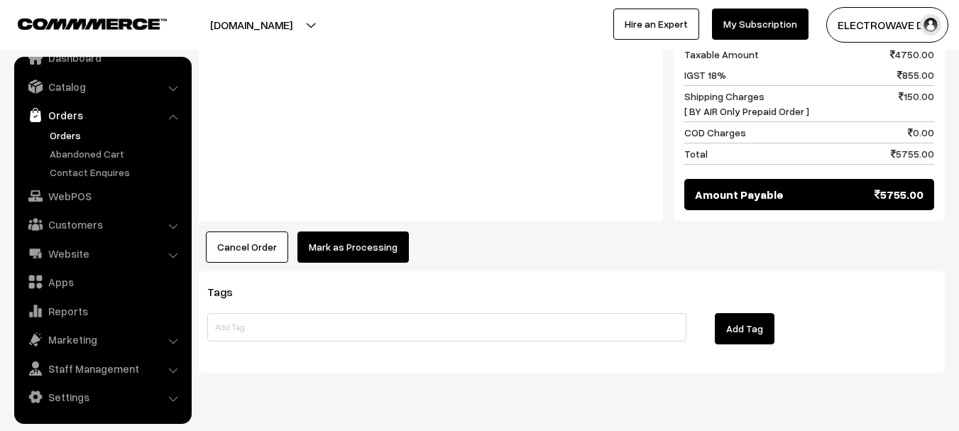
click at [361, 231] on button "Mark as Processing" at bounding box center [352, 246] width 111 height 31
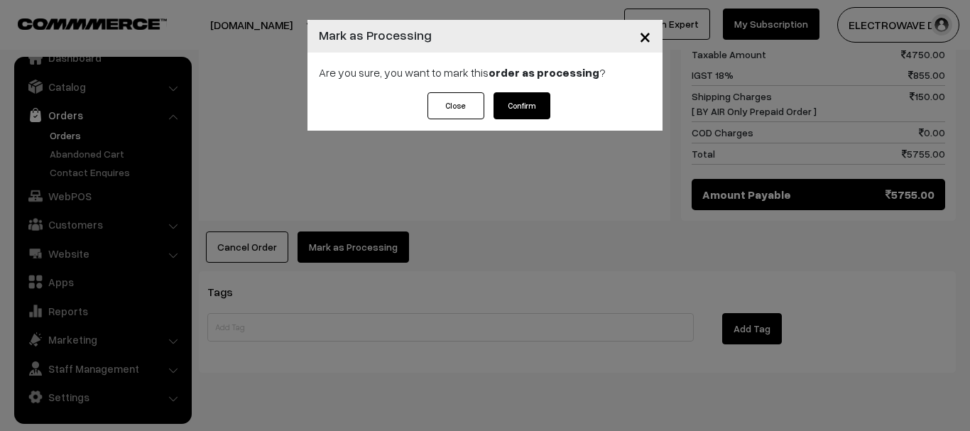
click at [519, 102] on button "Confirm" at bounding box center [521, 105] width 57 height 27
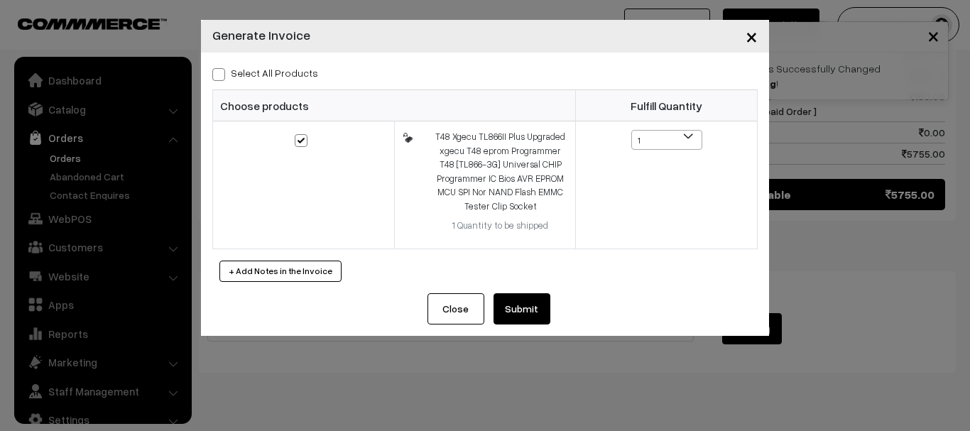
scroll to position [23, 0]
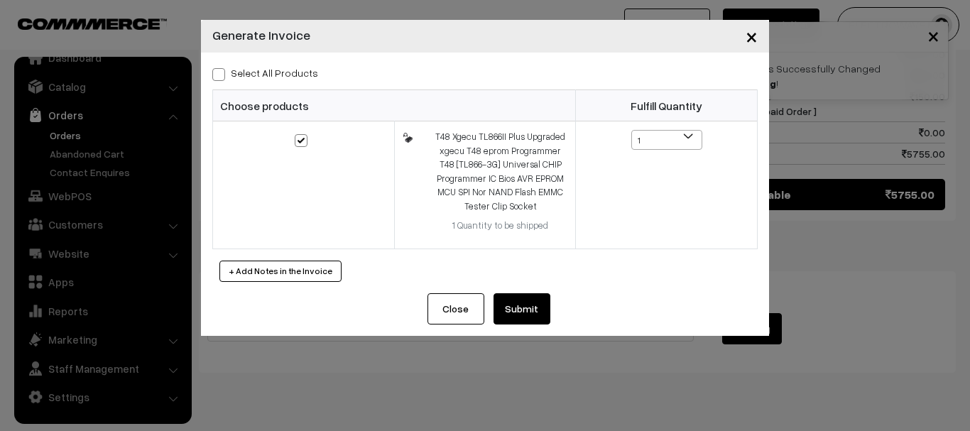
click at [533, 312] on button "Submit" at bounding box center [521, 308] width 57 height 31
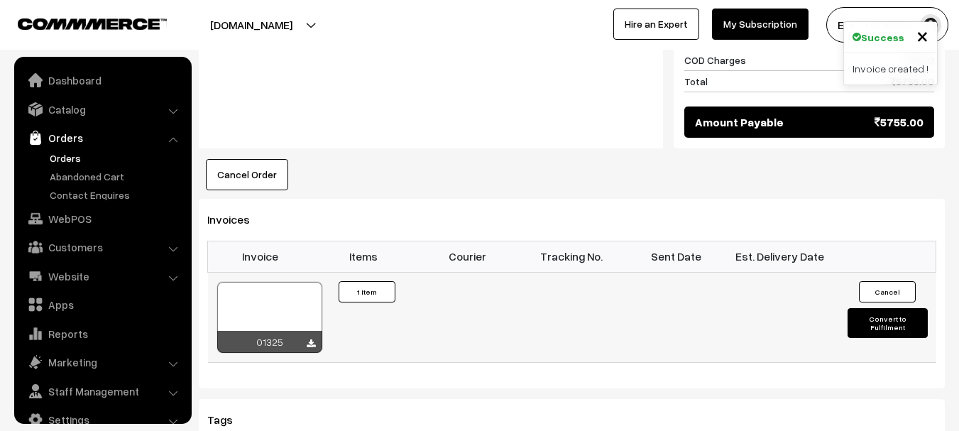
scroll to position [23, 0]
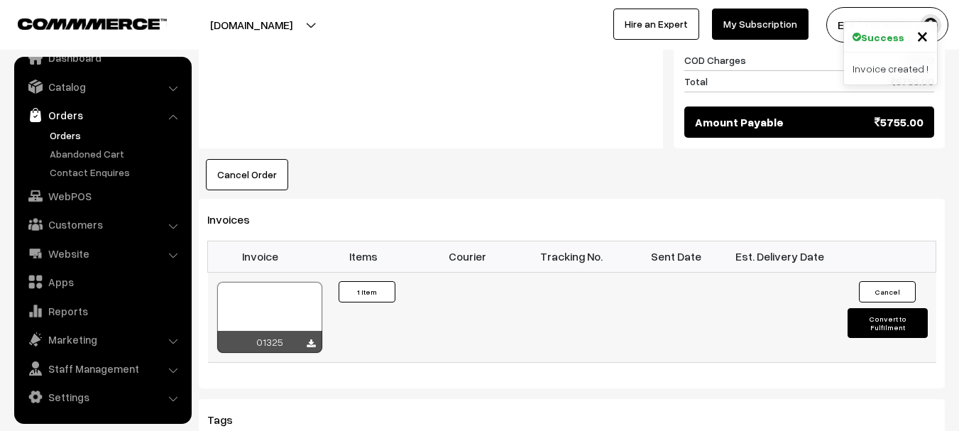
click at [281, 287] on div at bounding box center [269, 317] width 105 height 71
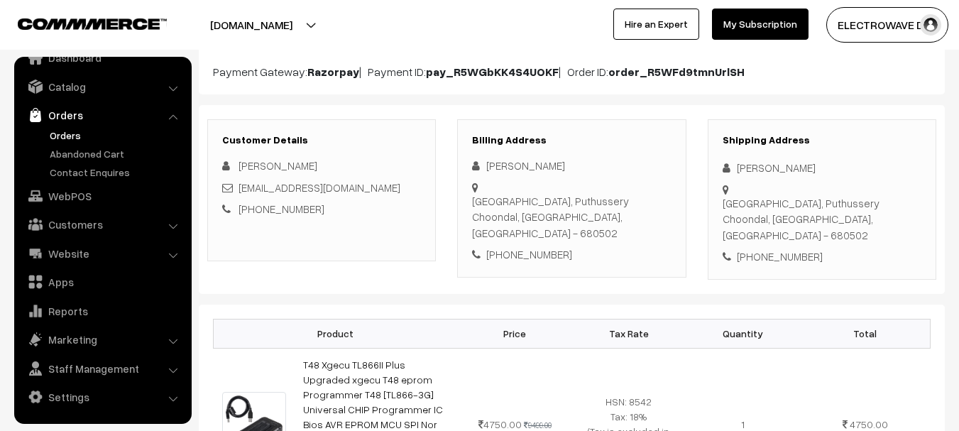
scroll to position [355, 0]
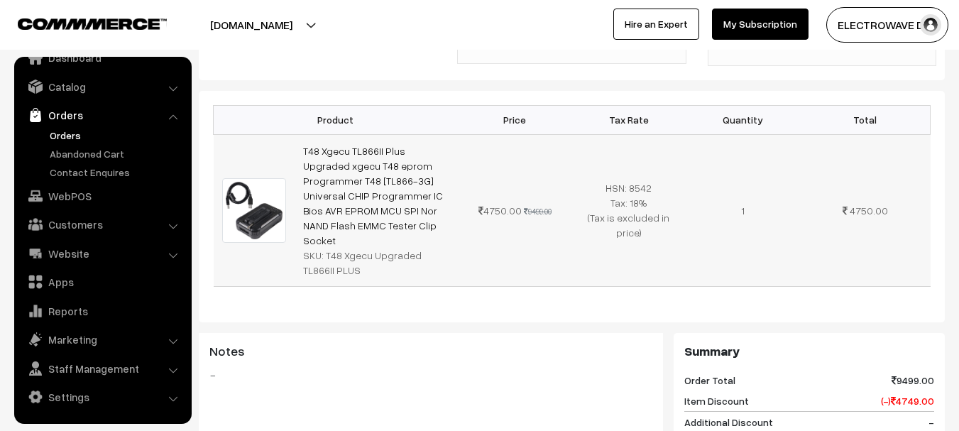
drag, startPoint x: 327, startPoint y: 225, endPoint x: 376, endPoint y: 245, distance: 53.5
click at [376, 245] on td "T48 Xgecu TL866II Plus Upgraded xgecu T48 eprom Programmer T48 [TL866-3G] Unive…" at bounding box center [376, 210] width 163 height 152
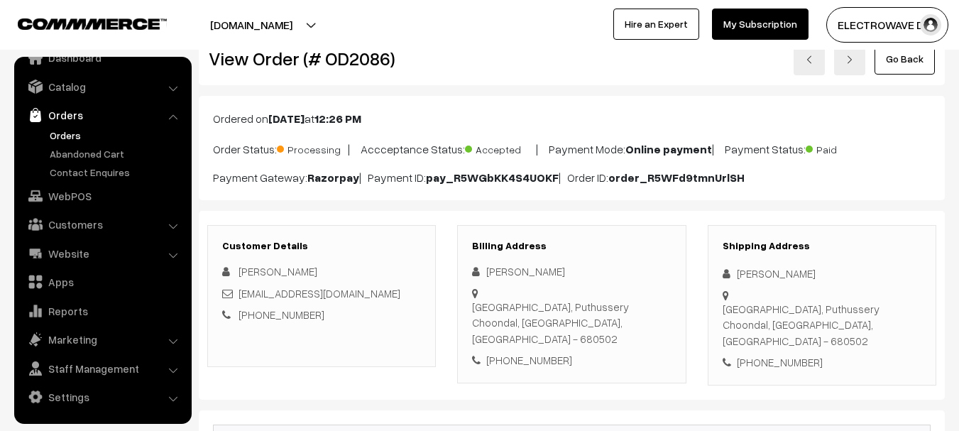
scroll to position [71, 0]
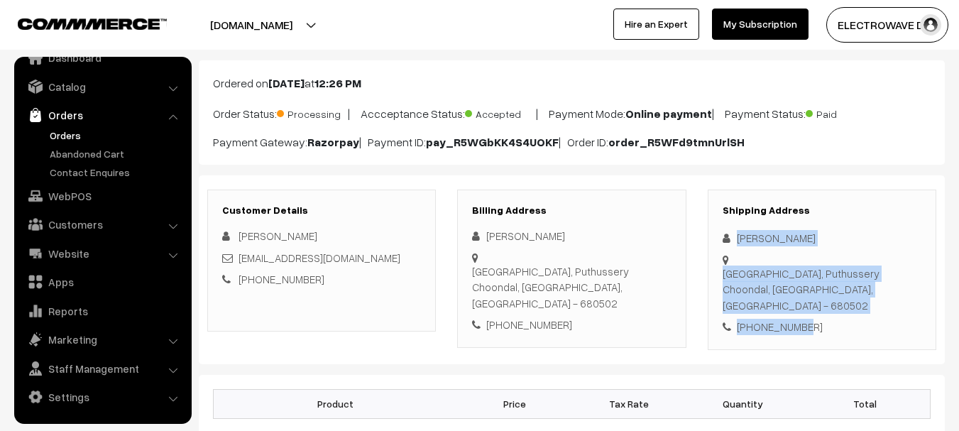
copy div "Anoop Chandran Nair Karuvanchery House, Puthussery Choondal, Kerala, India - 68…"
drag, startPoint x: 733, startPoint y: 239, endPoint x: 798, endPoint y: 312, distance: 97.6
click at [827, 308] on div "Shipping Address Anoop Chandran Nair Karuvanchery House, Puthussery Choondal, K…" at bounding box center [822, 270] width 229 height 160
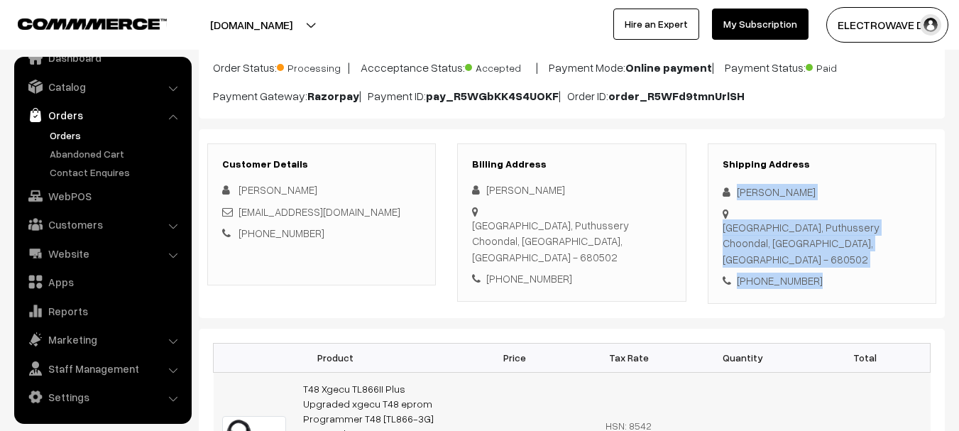
scroll to position [284, 0]
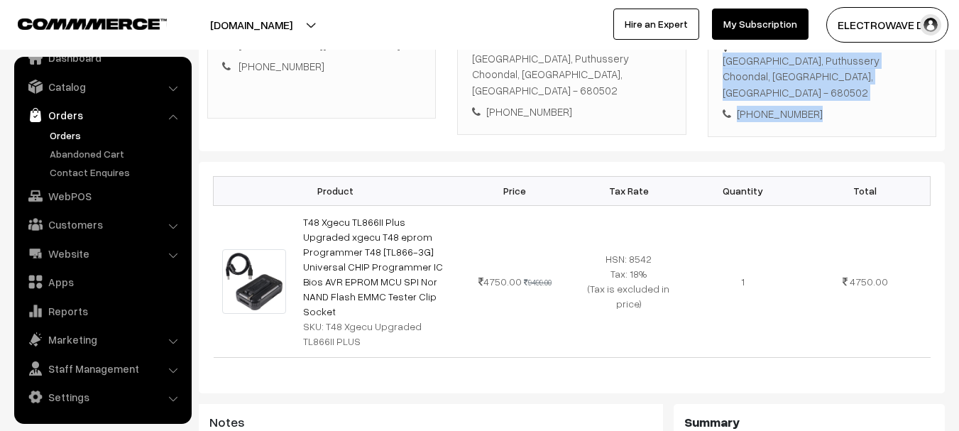
click at [66, 128] on link "Orders" at bounding box center [116, 135] width 141 height 15
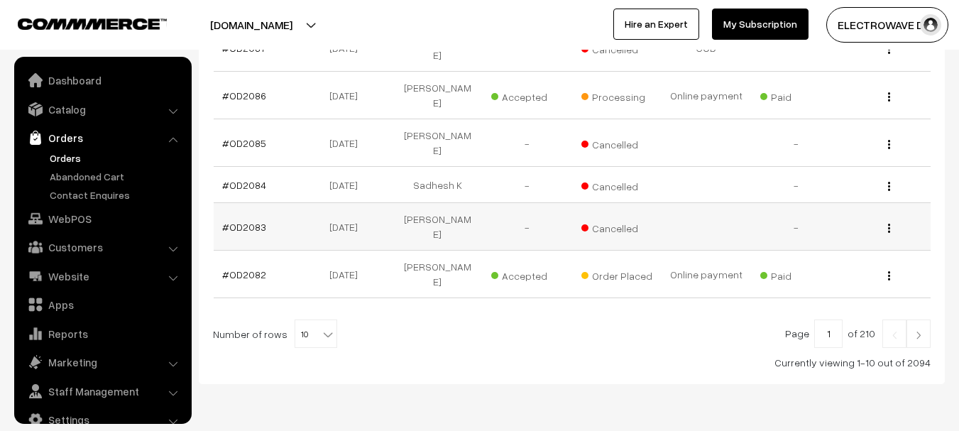
scroll to position [23, 0]
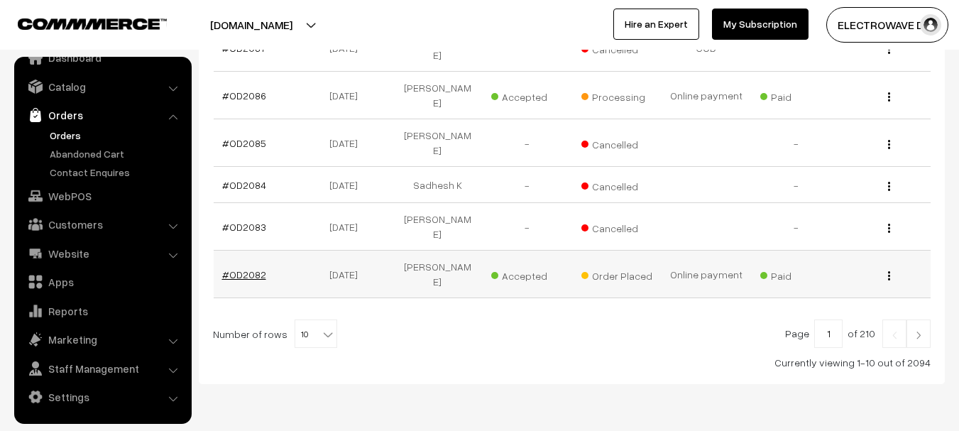
click at [245, 268] on link "#OD2082" at bounding box center [244, 274] width 44 height 12
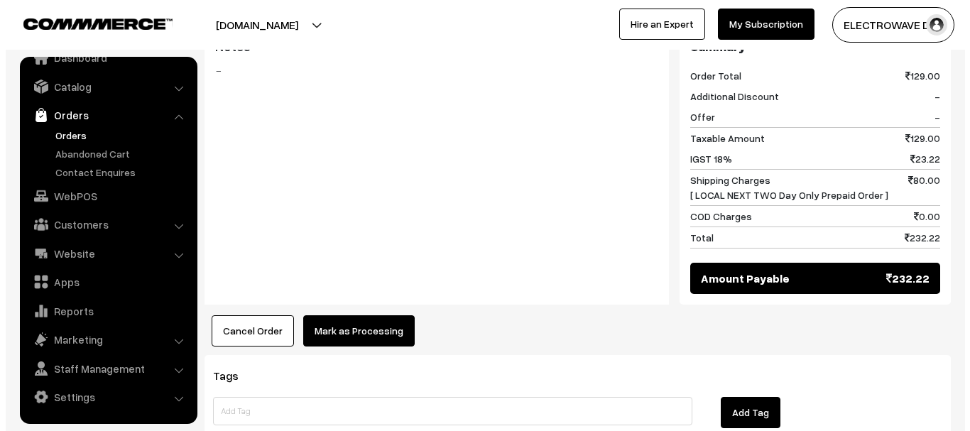
scroll to position [734, 0]
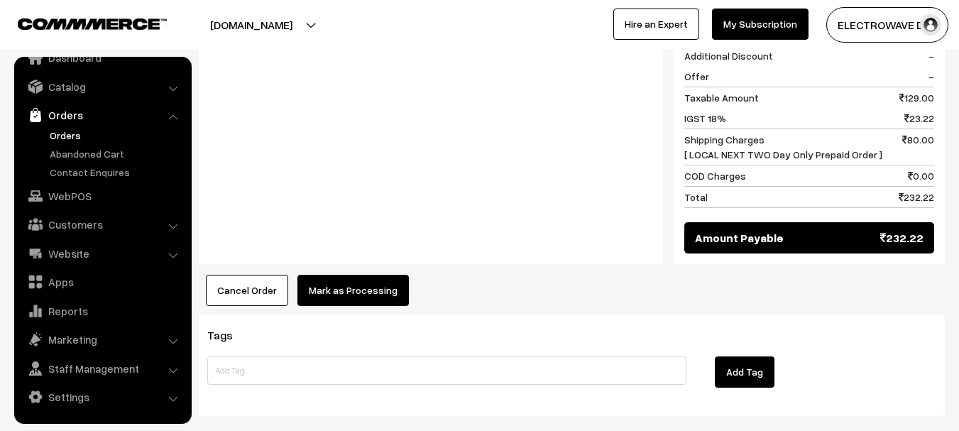
click at [346, 275] on button "Mark as Processing" at bounding box center [352, 290] width 111 height 31
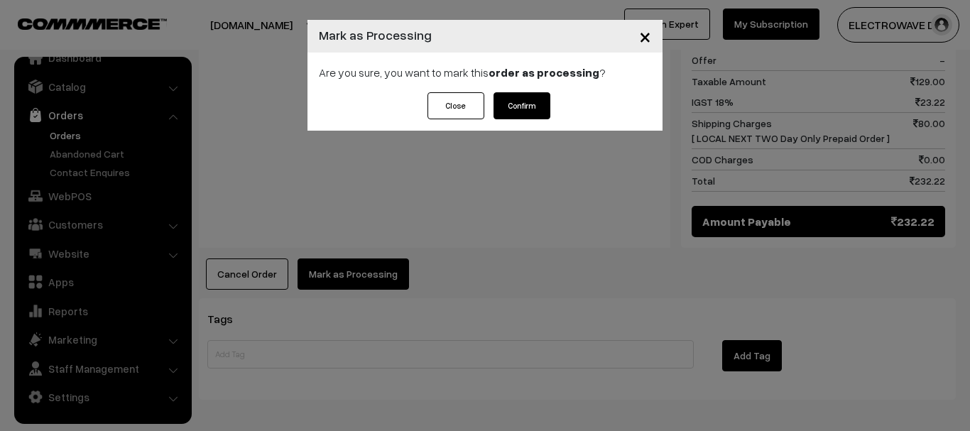
click at [537, 105] on button "Confirm" at bounding box center [521, 105] width 57 height 27
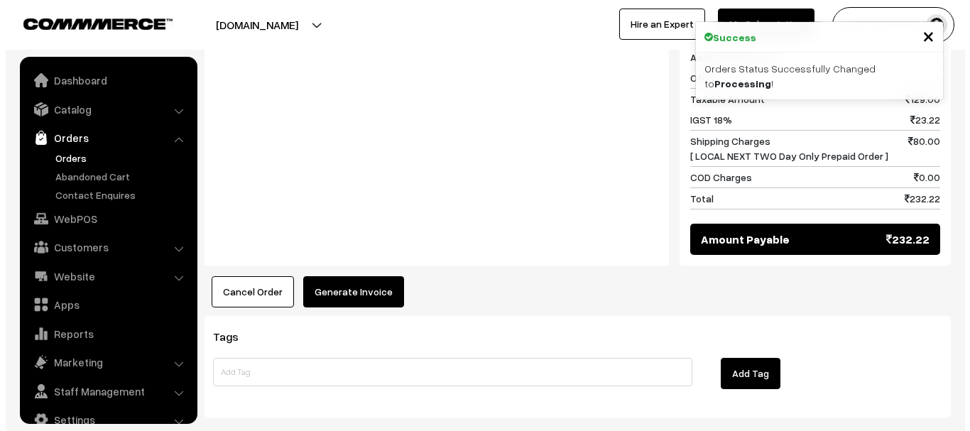
scroll to position [23, 0]
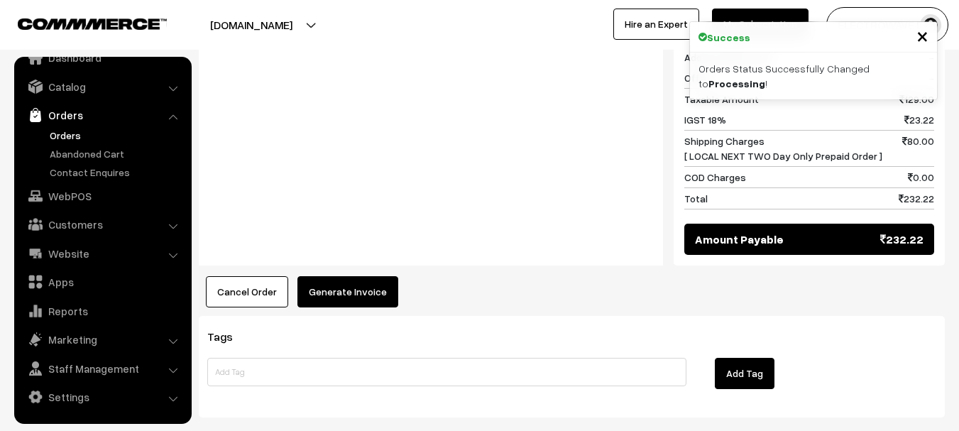
click at [335, 276] on button "Generate Invoice" at bounding box center [347, 291] width 101 height 31
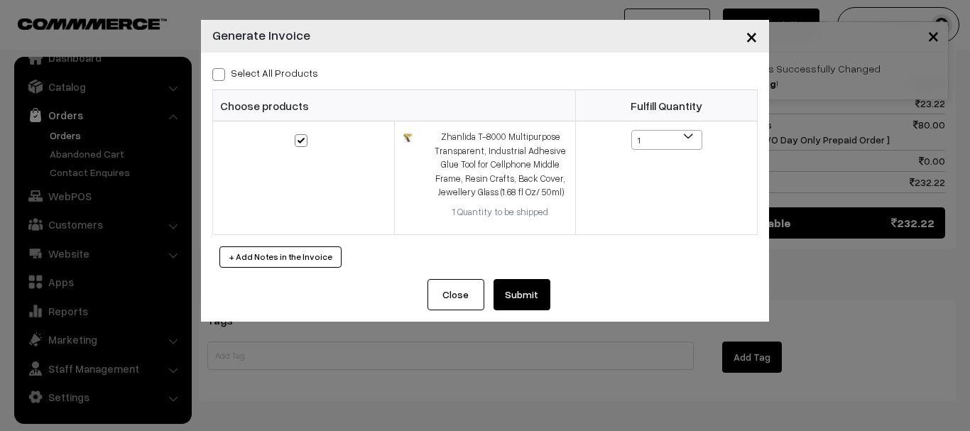
click at [532, 307] on button "Submit" at bounding box center [521, 294] width 57 height 31
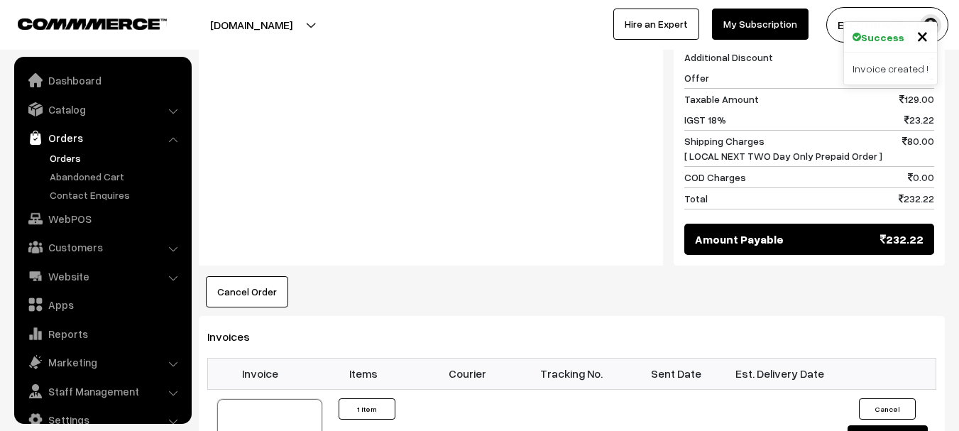
scroll to position [23, 0]
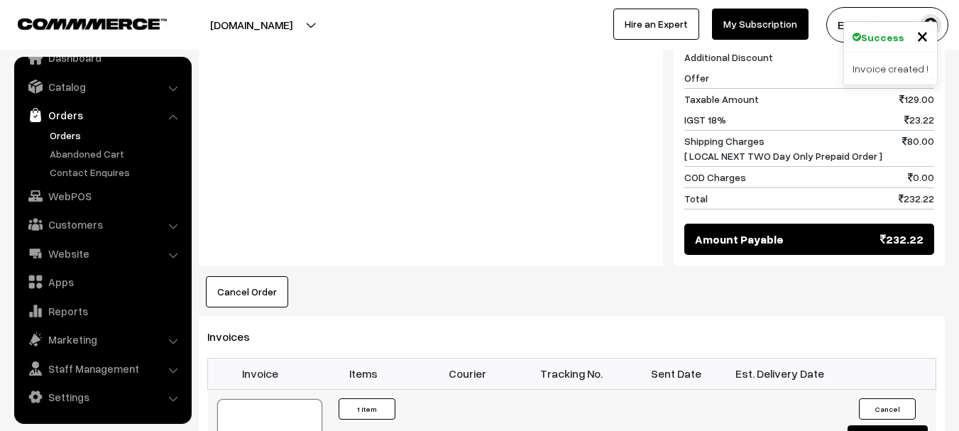
click at [271, 399] on div at bounding box center [269, 434] width 105 height 71
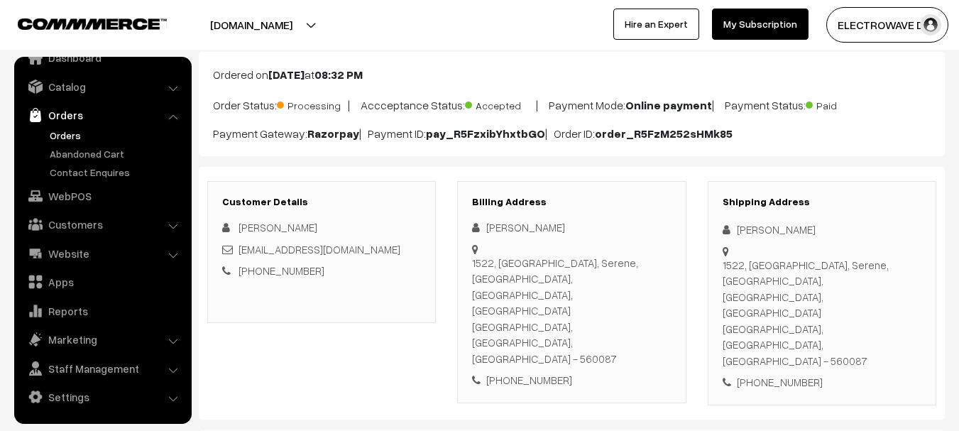
scroll to position [213, 0]
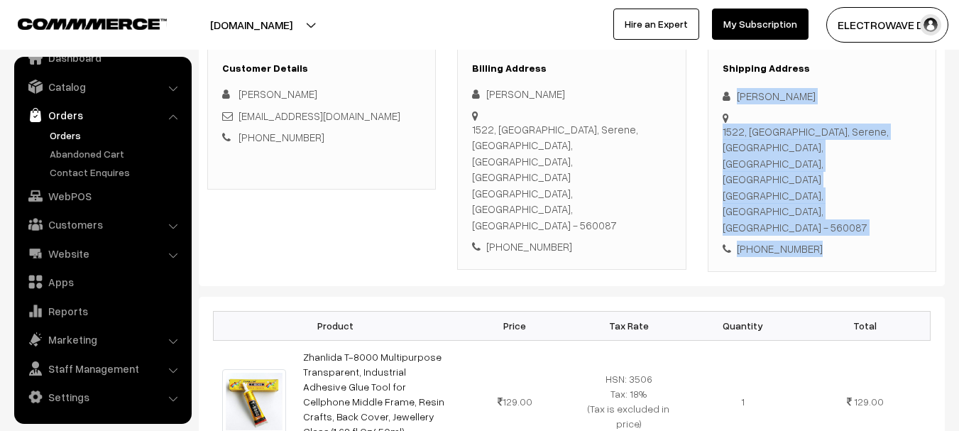
drag, startPoint x: 736, startPoint y: 80, endPoint x: 782, endPoint y: 165, distance: 97.2
click at [831, 211] on div "Customer Details Akshay Upadhayay akshay.upadhayay@gmail.com +91 8103247885 Bil…" at bounding box center [572, 159] width 746 height 253
copy div "Akshay Upadhayay 1522, Tower D, Serene, Brigade Cornerstone Utopia, Gunjur Vill…"
click at [68, 132] on link "Orders" at bounding box center [116, 135] width 141 height 15
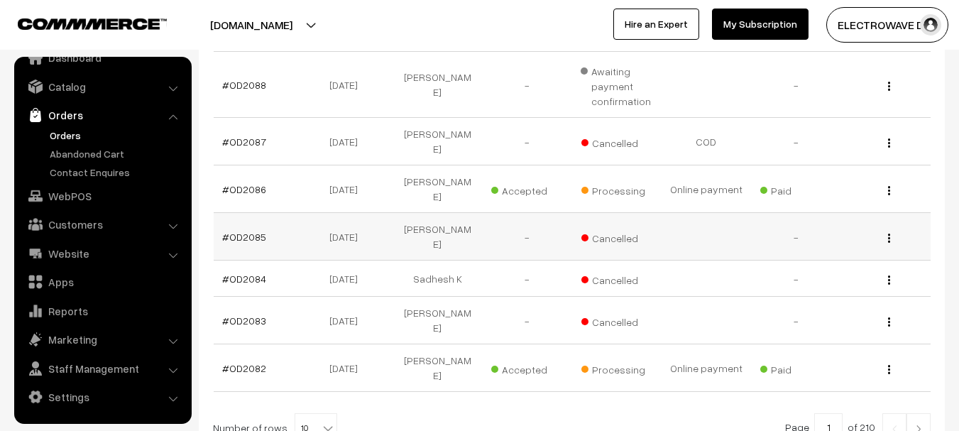
scroll to position [537, 0]
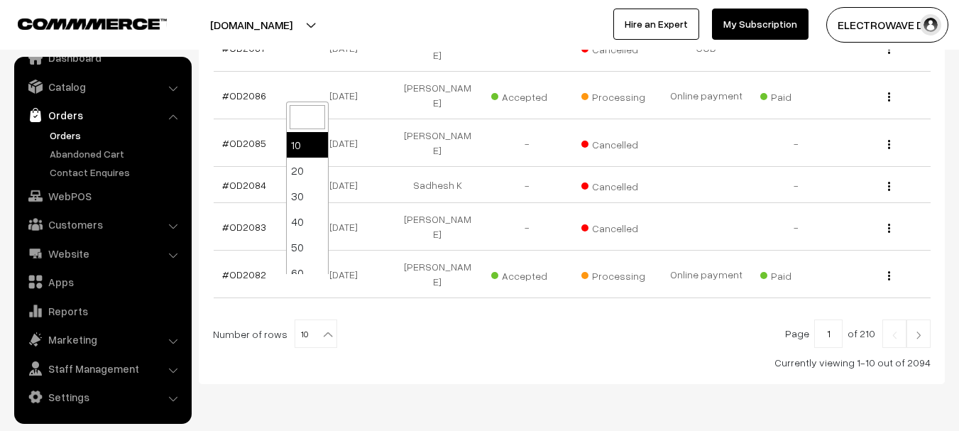
click at [310, 320] on span "10" at bounding box center [315, 334] width 41 height 28
select select "20"
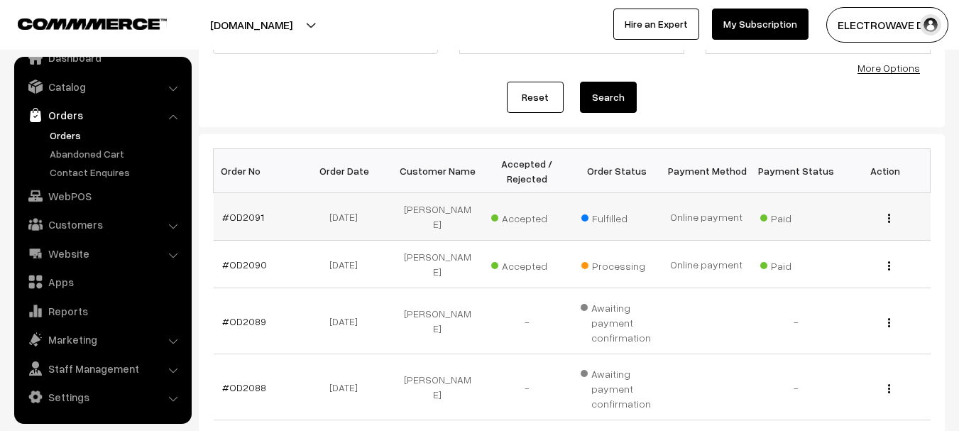
scroll to position [142, 0]
click at [249, 209] on link "#OD2091" at bounding box center [243, 215] width 42 height 12
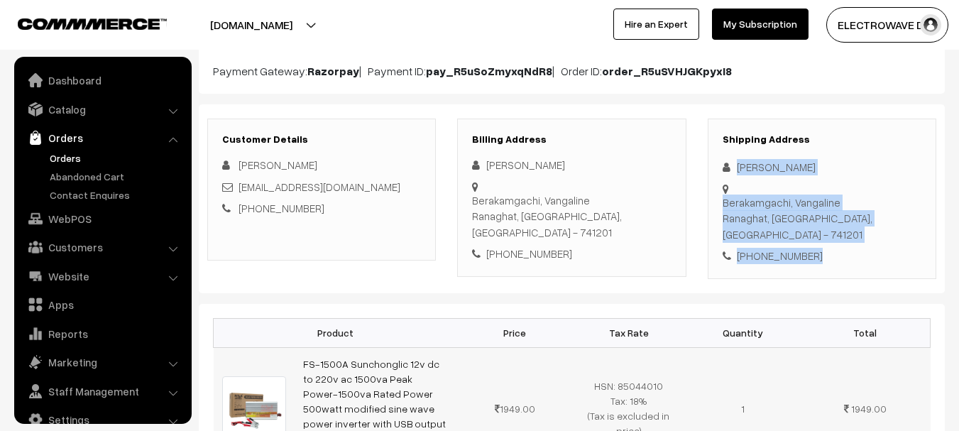
scroll to position [23, 0]
